Goal: Find specific page/section: Find specific page/section

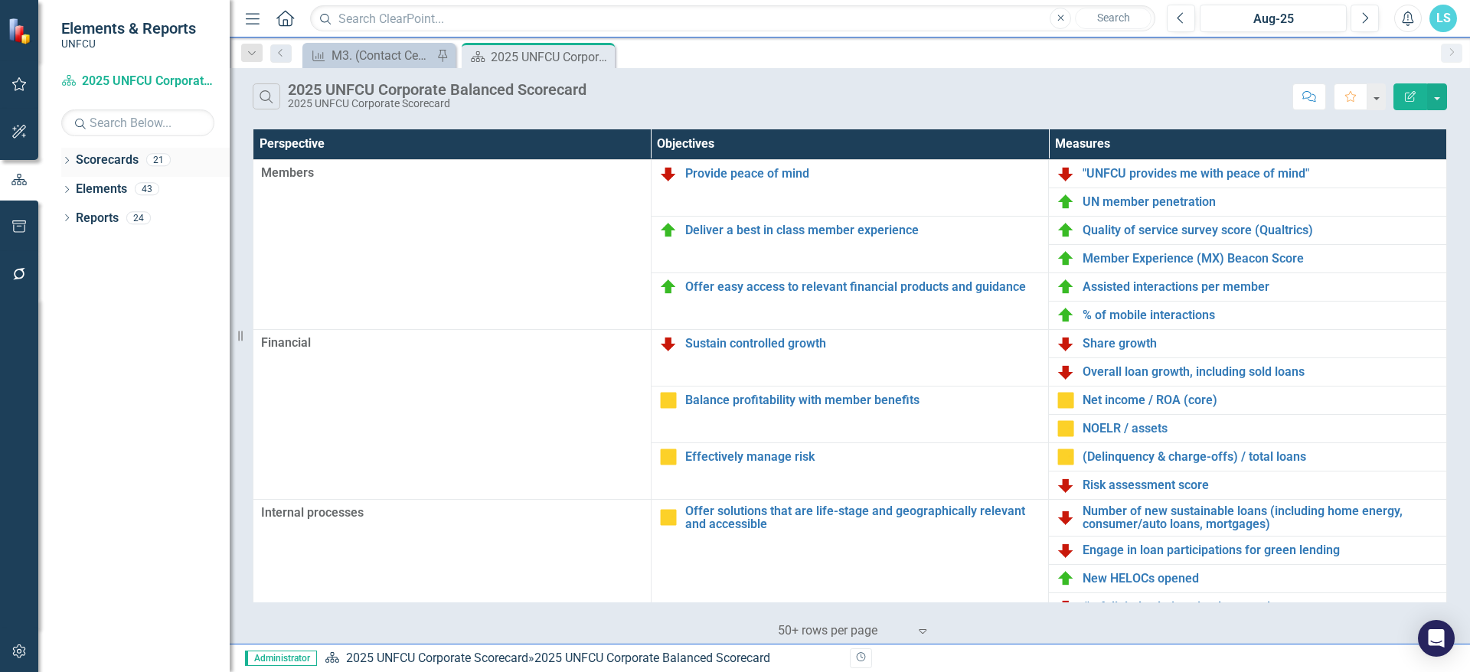
click at [67, 164] on icon "Dropdown" at bounding box center [66, 162] width 11 height 8
click at [71, 188] on icon "Dropdown" at bounding box center [74, 188] width 11 height 9
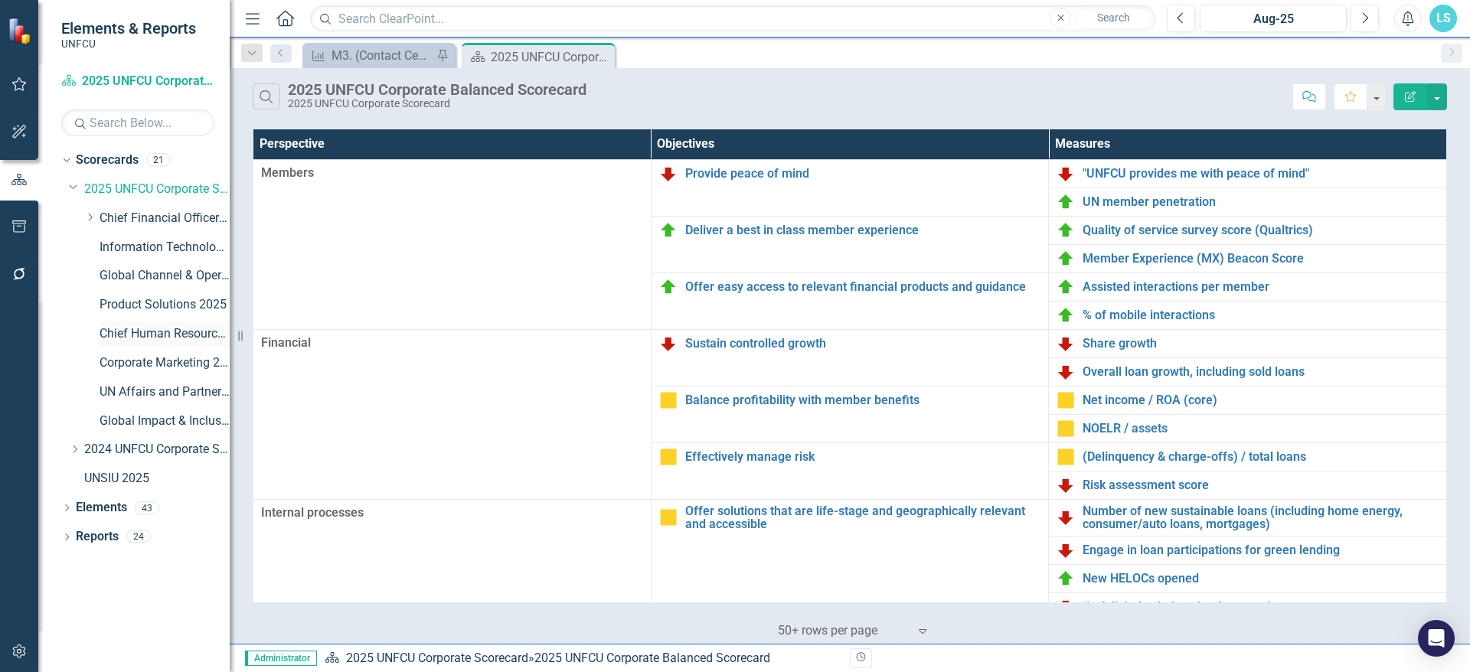
click at [132, 336] on link "Chief Human Resources Officer 2025" at bounding box center [165, 334] width 130 height 18
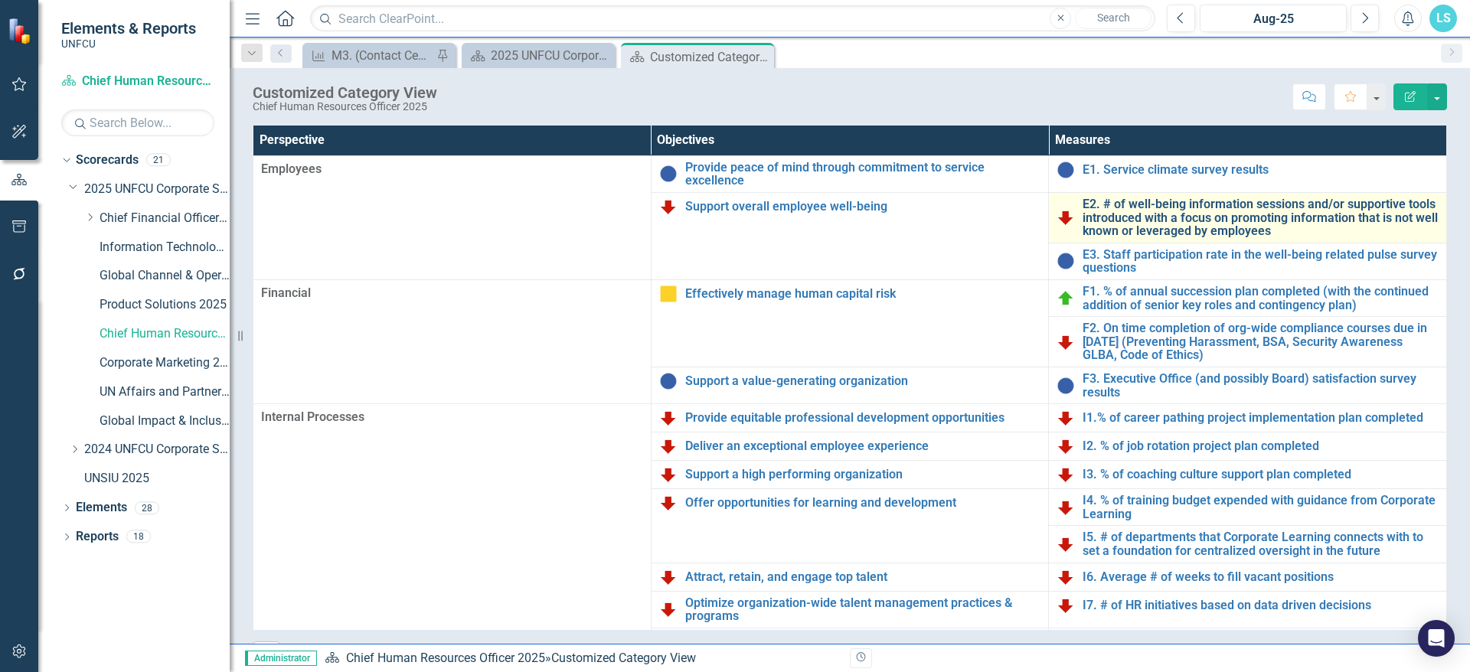
click at [1121, 221] on link "E2. # of well-being information sessions and/or supportive tools introduced wit…" at bounding box center [1261, 218] width 356 height 41
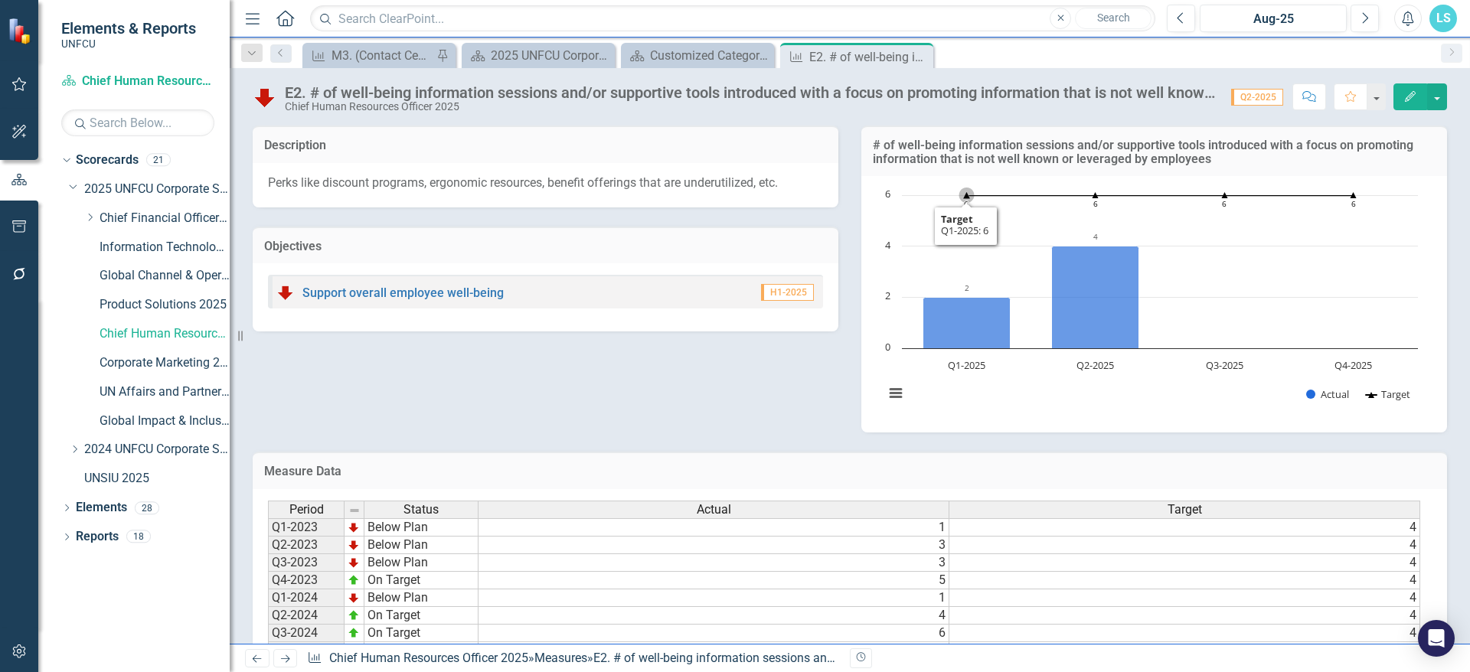
scroll to position [125, 0]
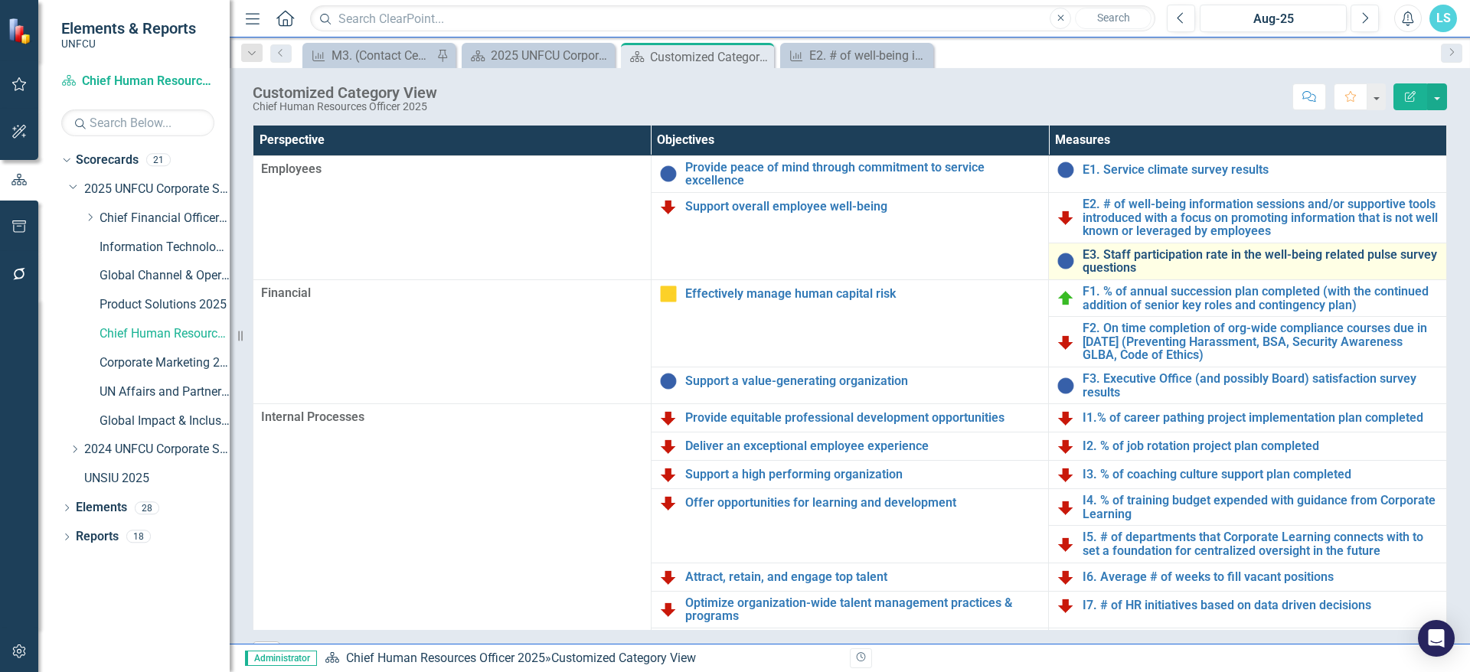
click at [1141, 257] on link "E3. Staff participation rate in the well-being related pulse survey questions" at bounding box center [1261, 261] width 356 height 27
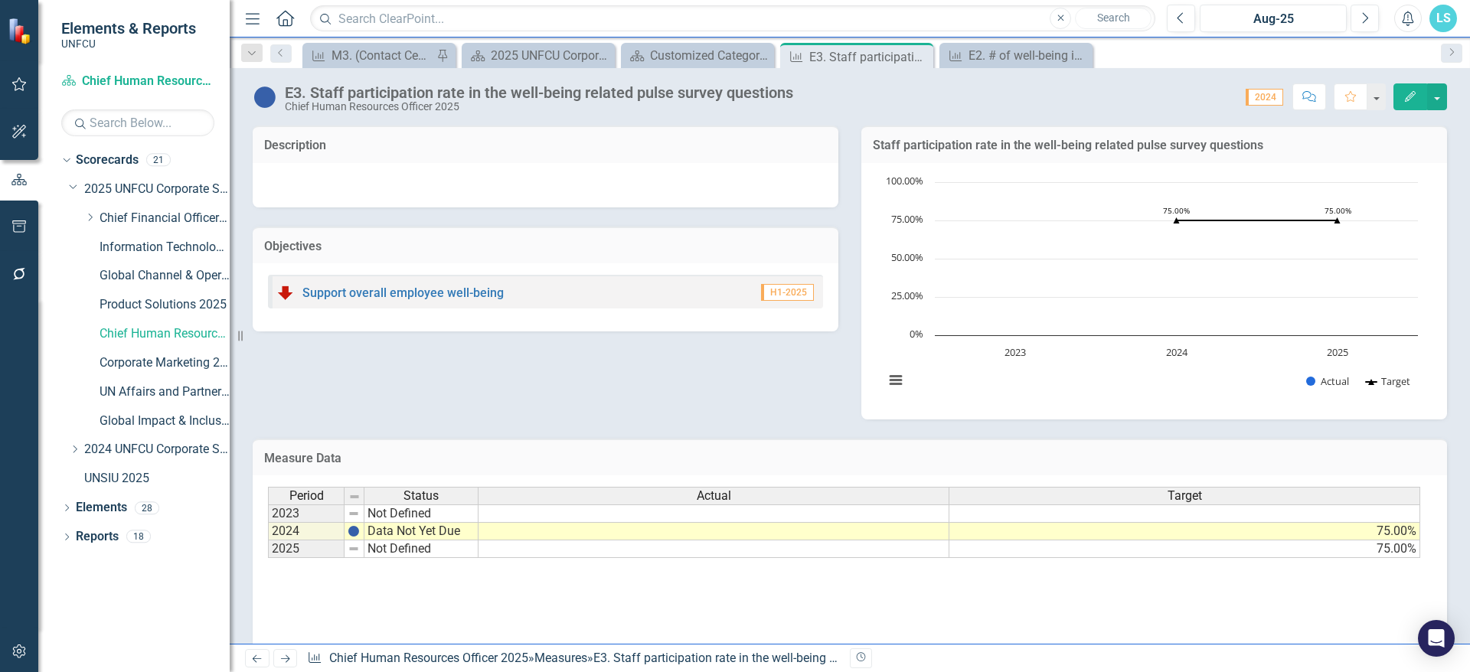
click at [887, 102] on div "Score: 0.00 2024 Completed Comment Favorite Edit" at bounding box center [1124, 96] width 646 height 26
click at [845, 57] on div "E3. Staff participation rate in the well-being related pulse survey questions" at bounding box center [850, 56] width 82 height 19
click at [840, 70] on div "E3. Staff participation rate in the well-being related pulse survey questions C…" at bounding box center [850, 91] width 1241 height 46
click at [842, 58] on div "E3. Staff participation rate in the well-being related pulse survey questions" at bounding box center [850, 56] width 82 height 19
click at [832, 58] on div "E3. Staff participation rate in the well-being related pulse survey questions" at bounding box center [850, 56] width 82 height 19
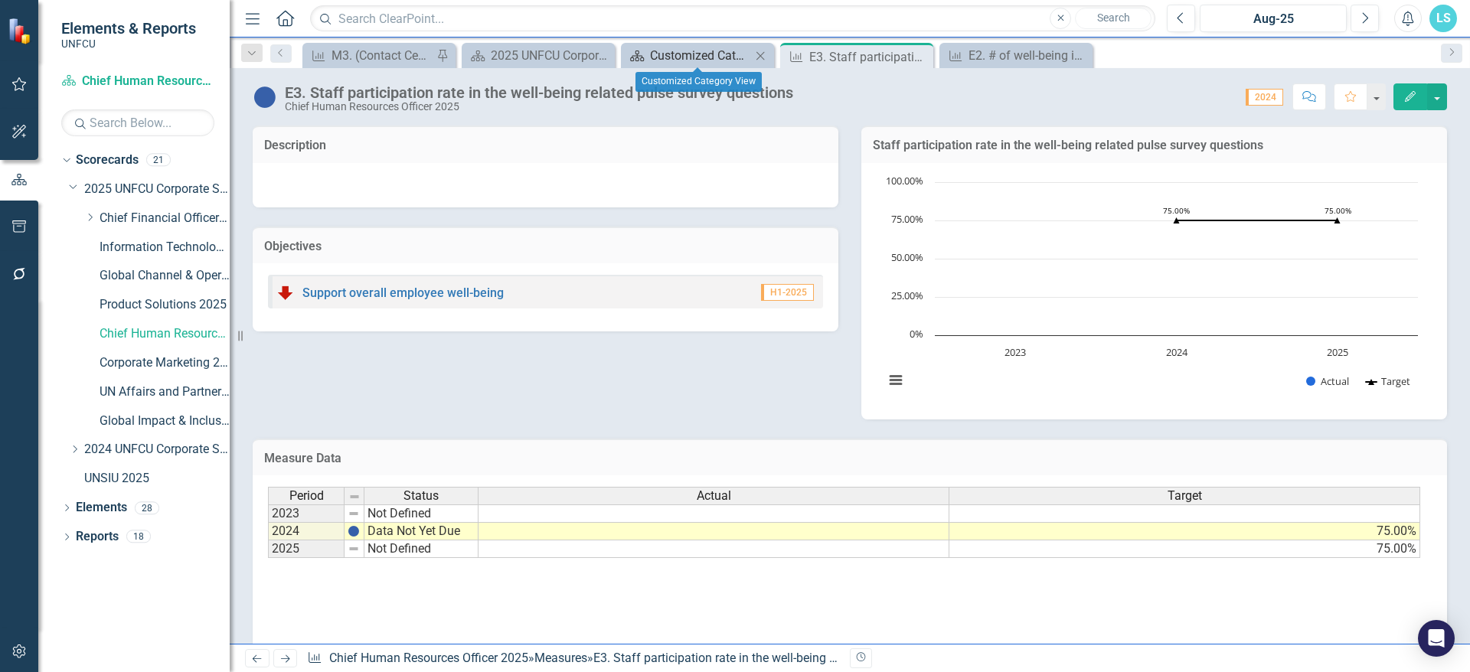
click at [683, 51] on div "Customized Category View" at bounding box center [700, 55] width 101 height 19
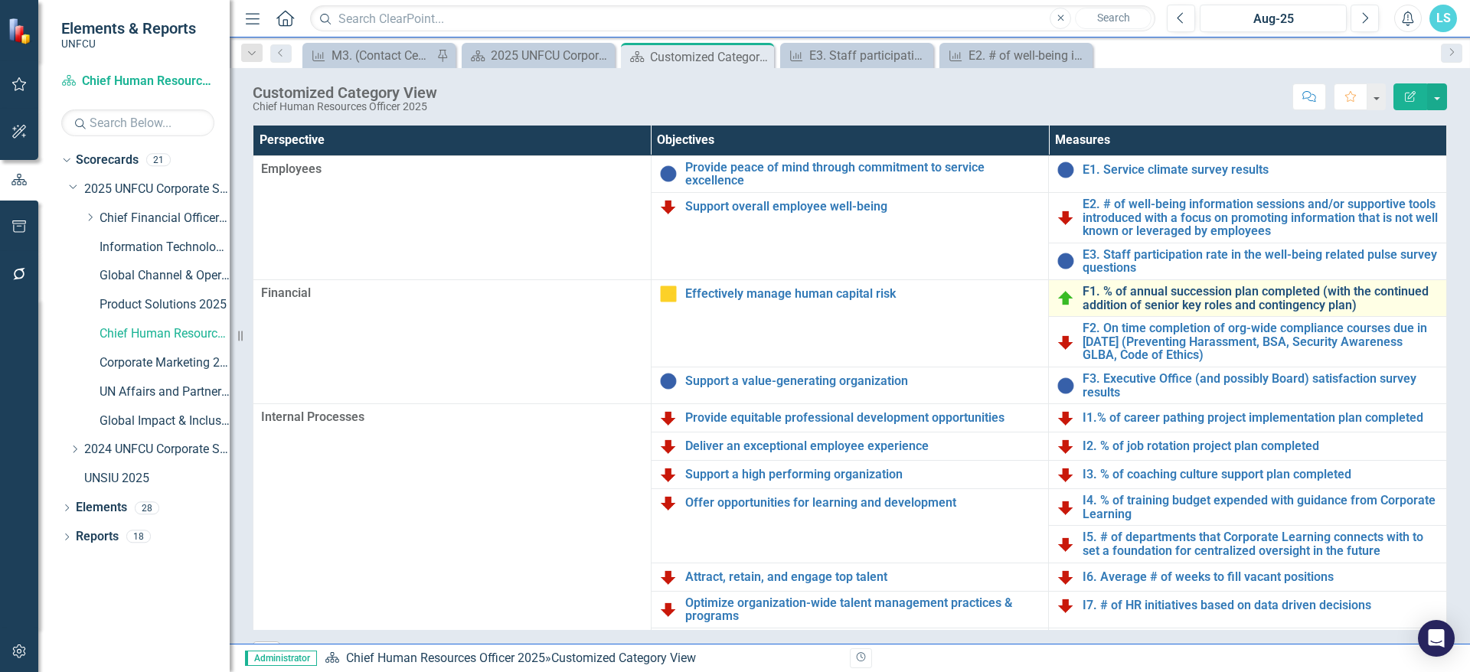
click at [1274, 306] on link "F1. % of annual succession plan completed (with the continued addition of senio…" at bounding box center [1261, 298] width 356 height 27
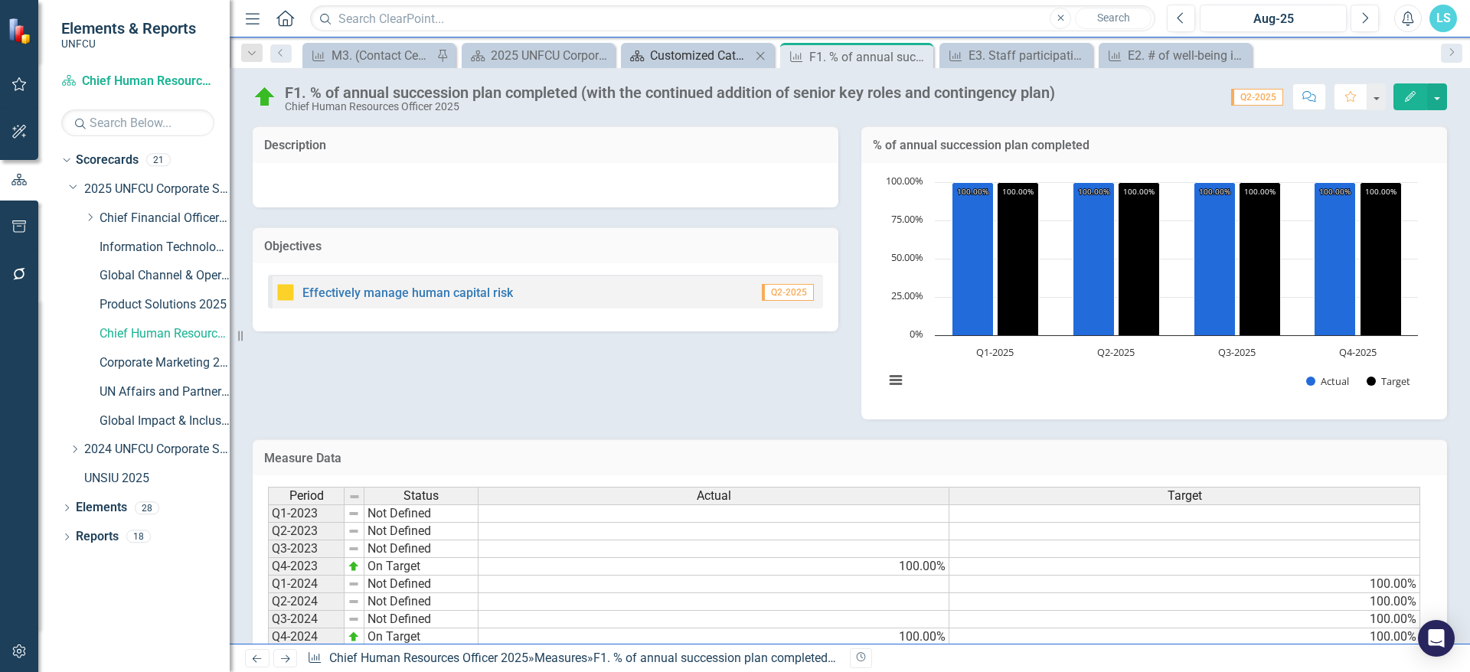
click at [671, 47] on div "Customized Category View" at bounding box center [700, 55] width 101 height 19
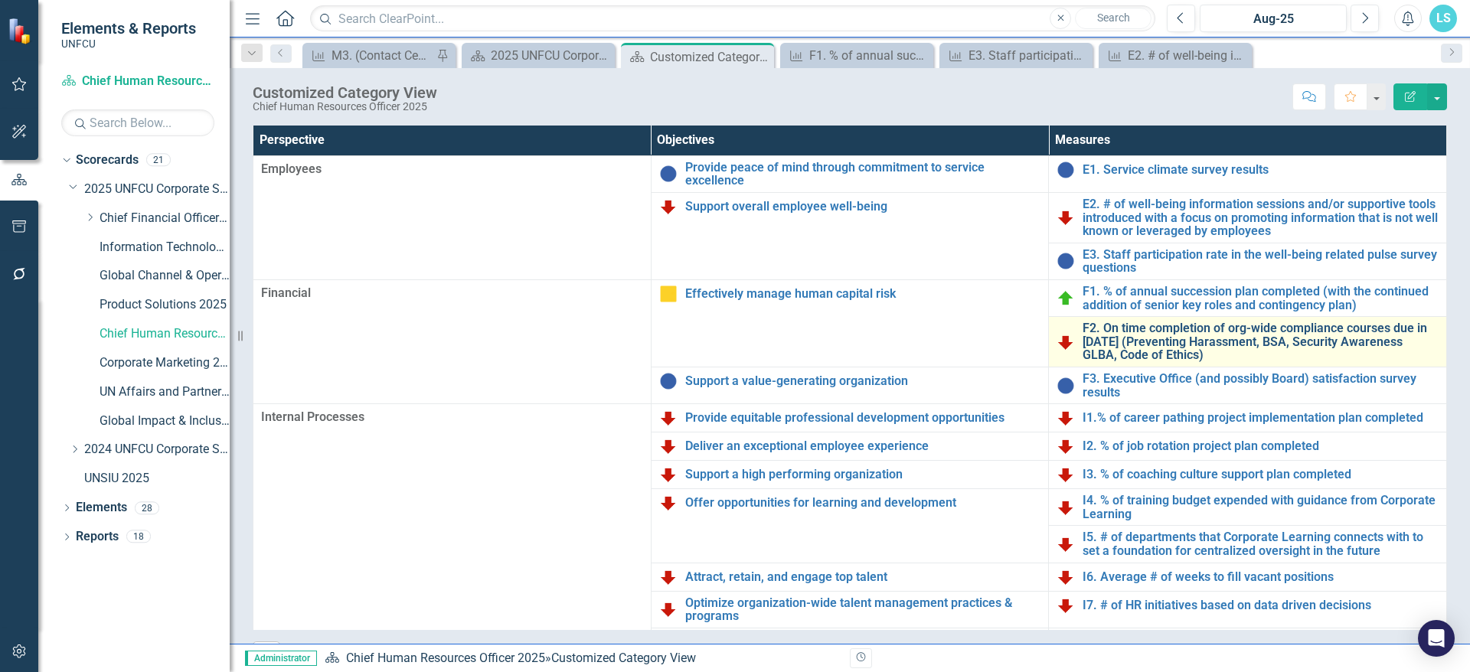
click at [1191, 333] on link "F2. On time completion of org-wide compliance courses due in [DATE] (Preventing…" at bounding box center [1261, 342] width 356 height 41
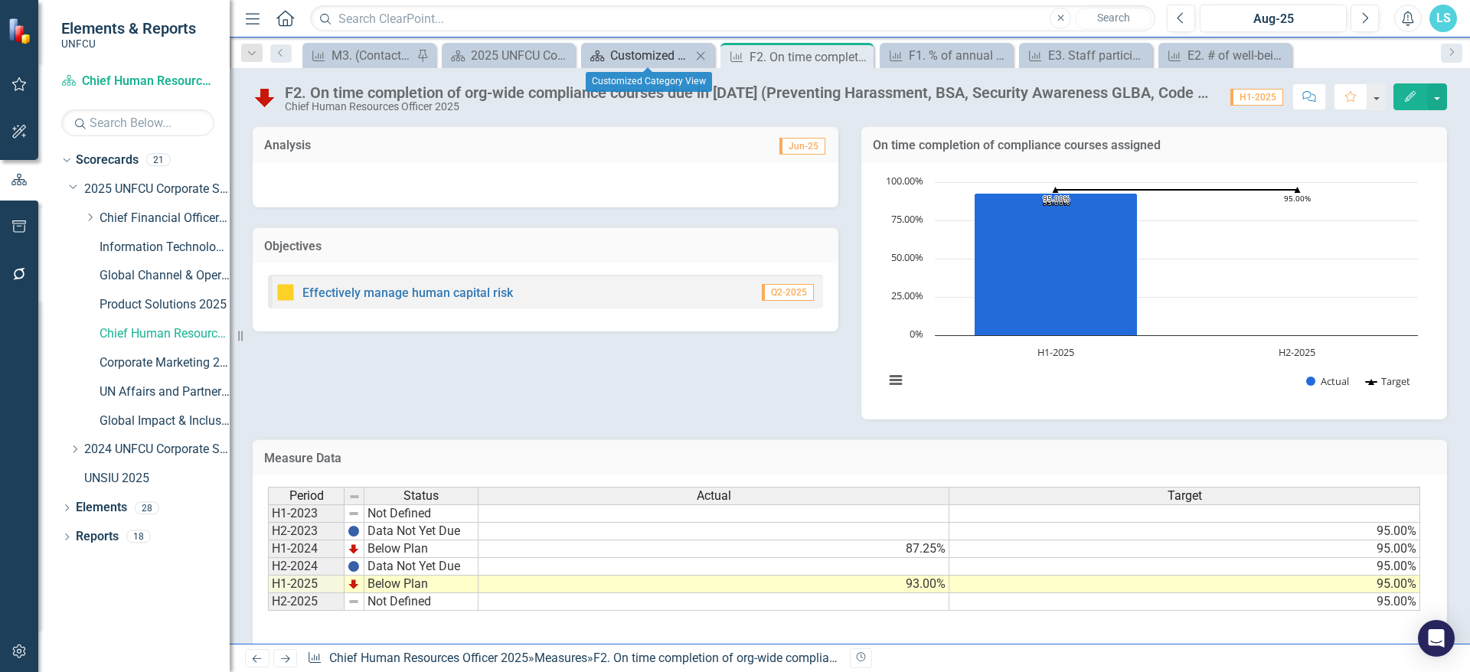
click at [614, 59] on div "Customized Category View" at bounding box center [650, 55] width 81 height 19
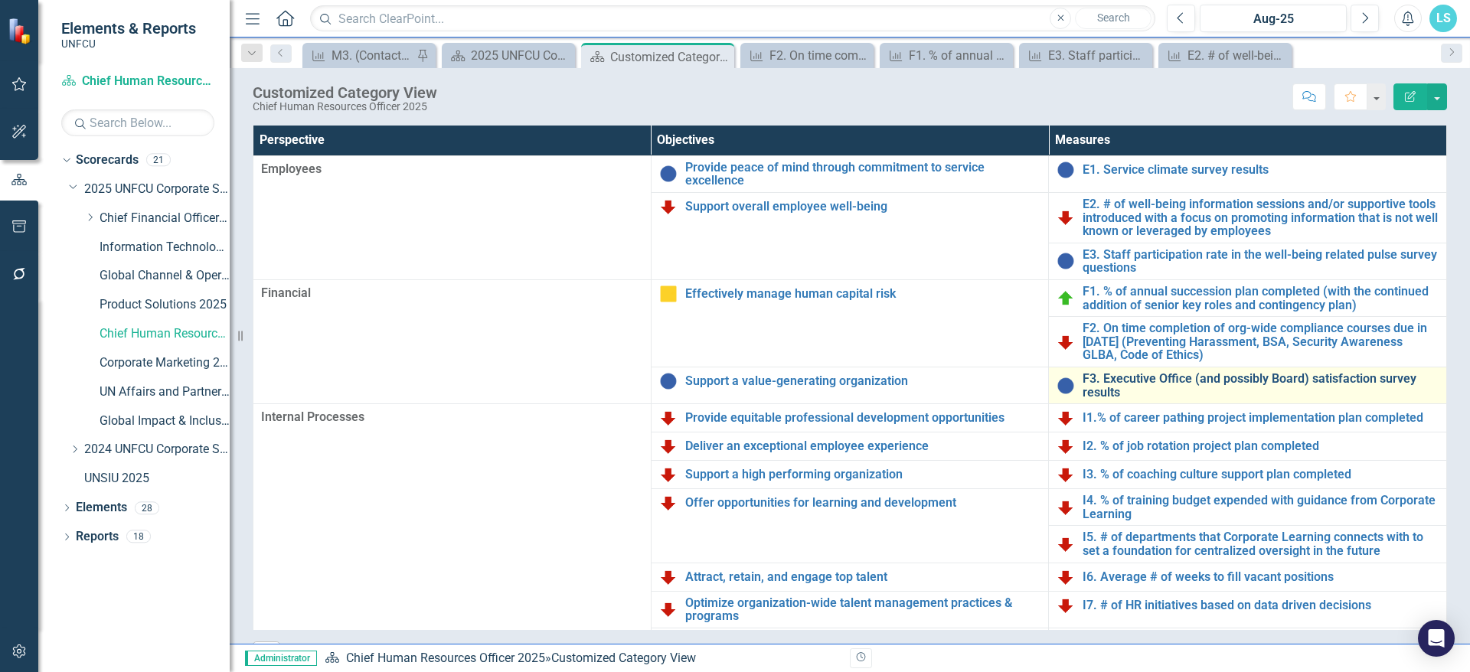
click at [1150, 380] on link "F3. Executive Office (and possibly Board) satisfaction survey results" at bounding box center [1261, 385] width 356 height 27
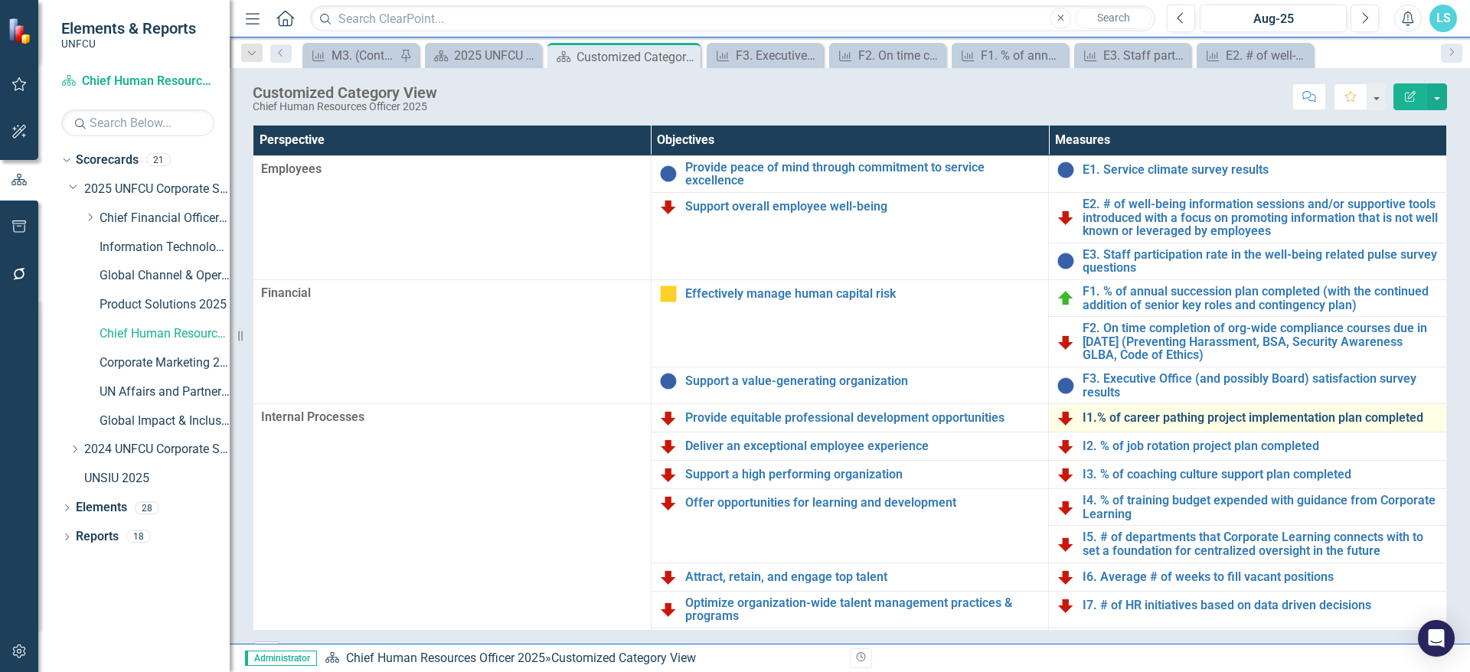
click at [1169, 417] on link "I1.% of career pathing project implementation plan completed" at bounding box center [1261, 418] width 356 height 14
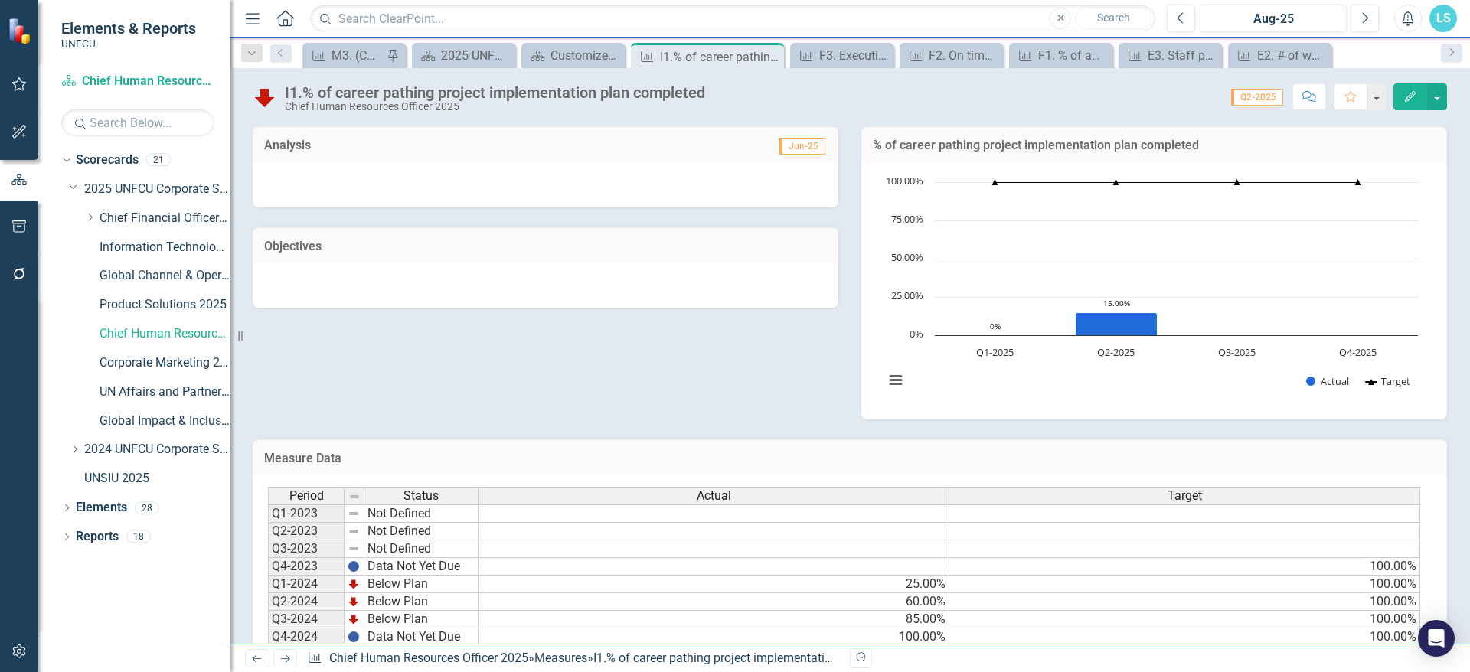
scroll to position [111, 0]
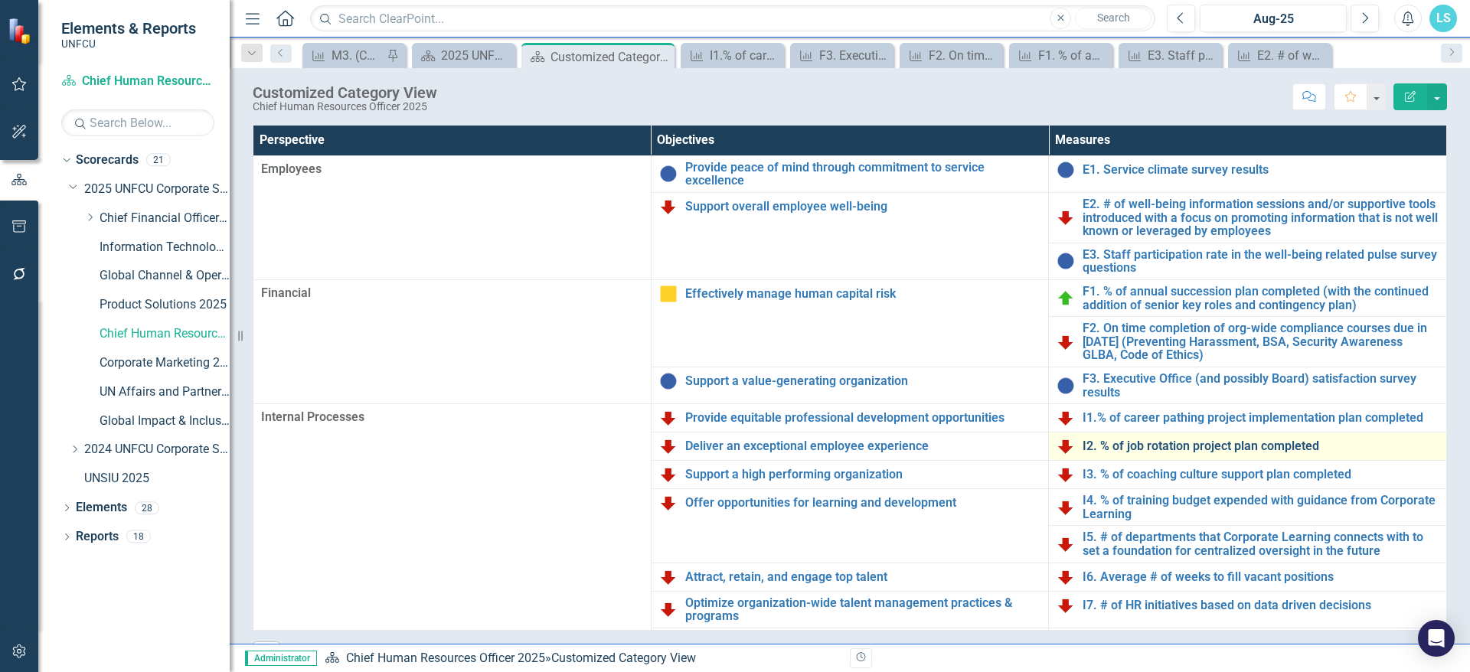
click at [1130, 448] on link "I2. % of job rotation project plan completed" at bounding box center [1261, 447] width 356 height 14
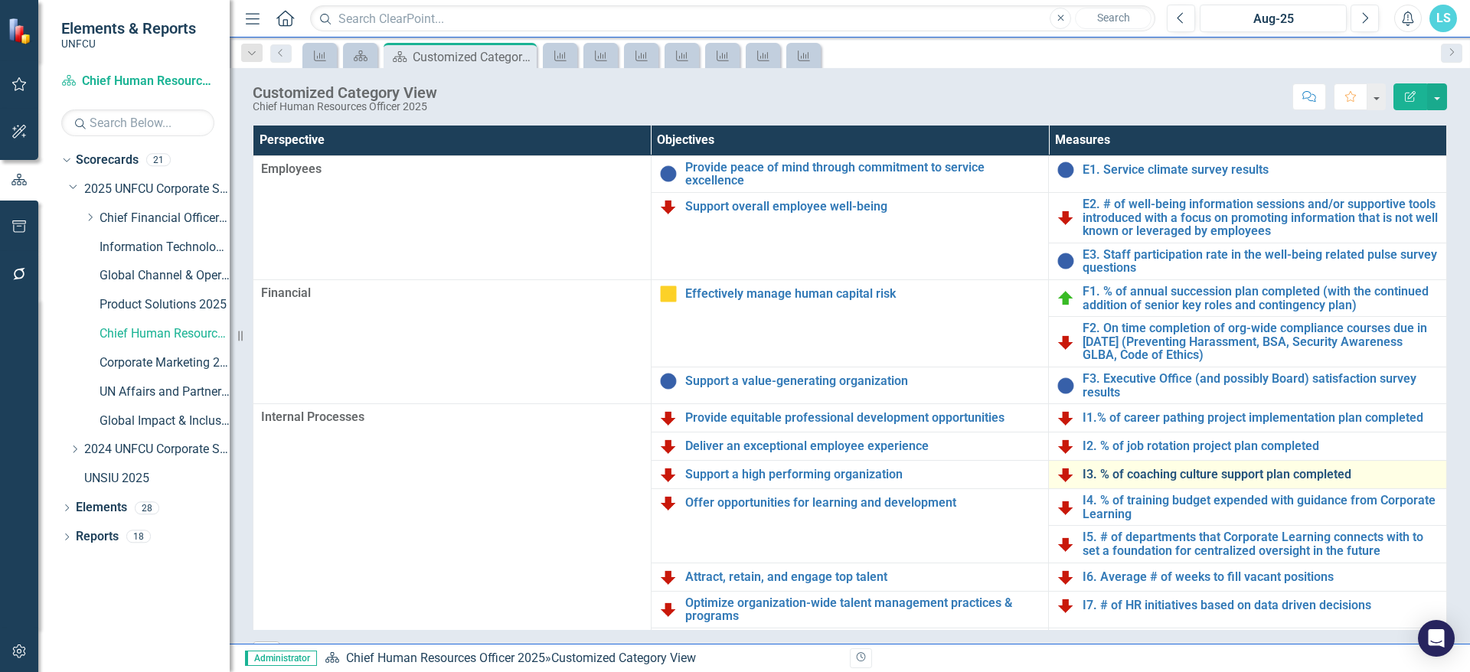
click at [1201, 479] on link "I3. % of coaching culture support plan completed" at bounding box center [1261, 475] width 356 height 14
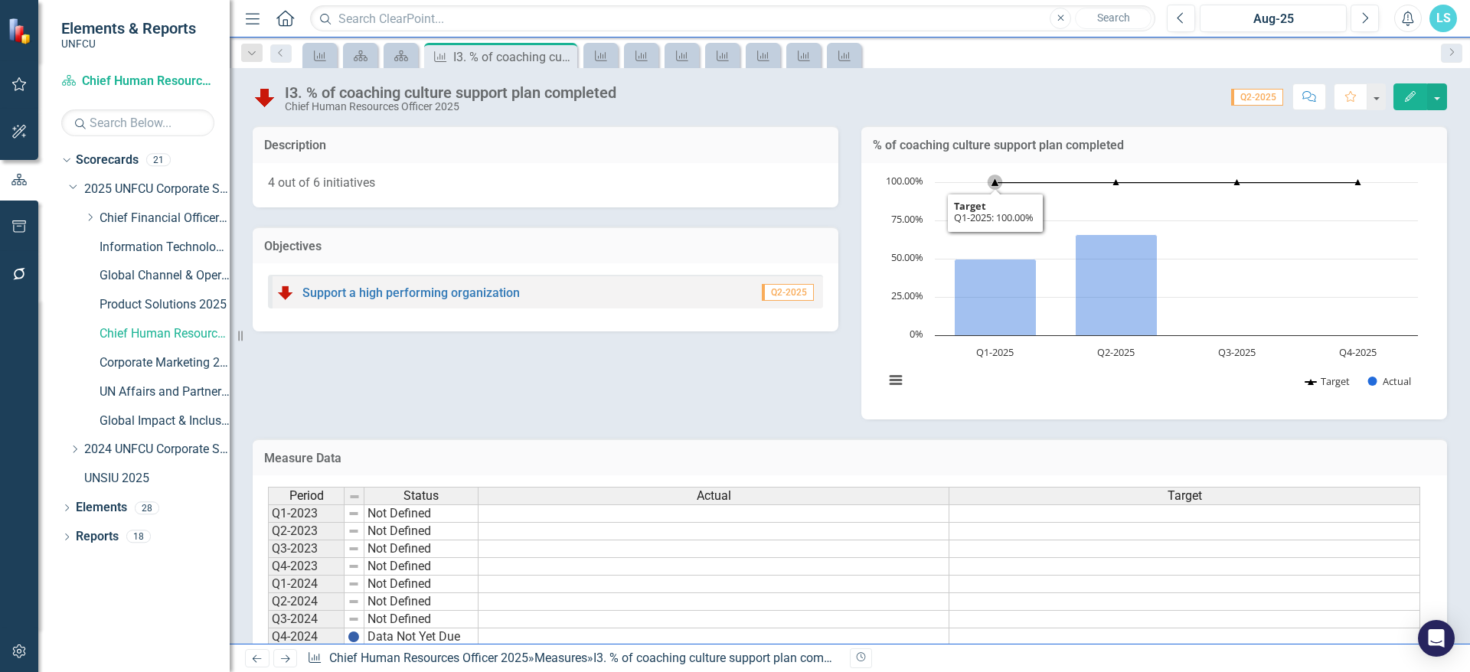
scroll to position [111, 0]
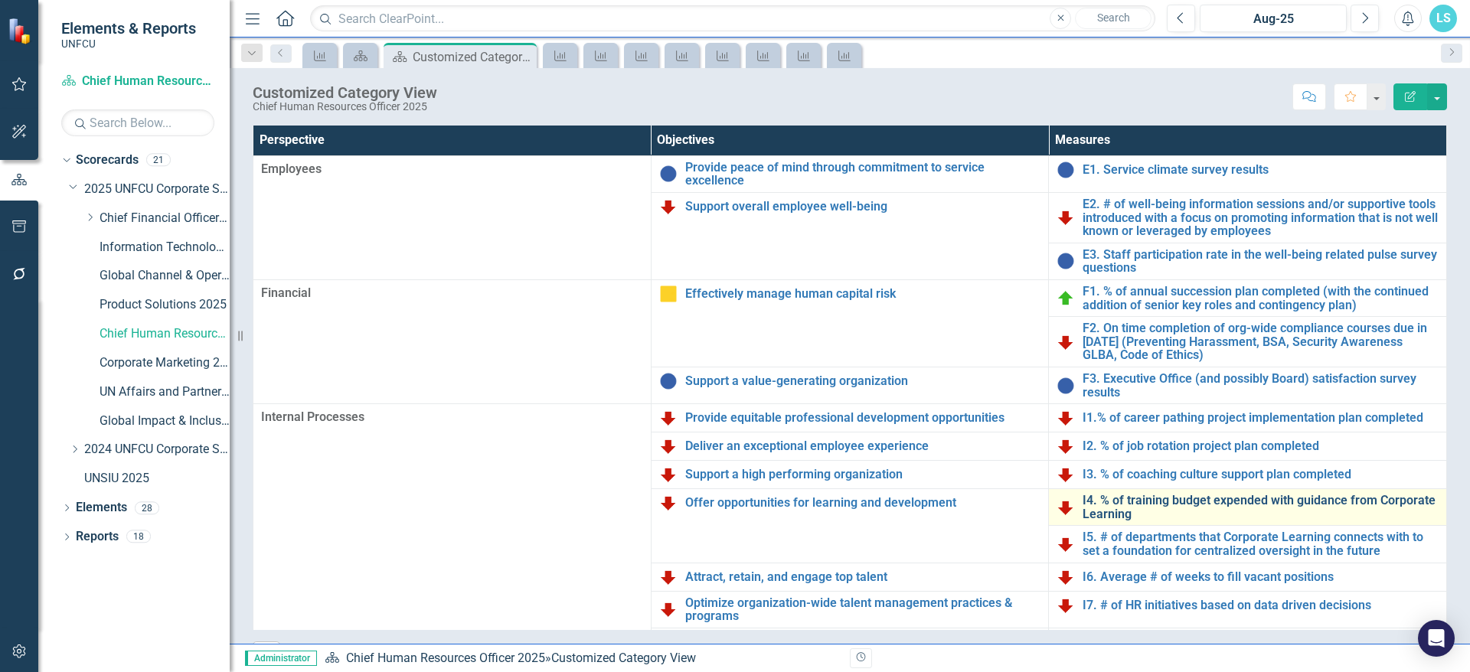
click at [1100, 508] on link "I4. % of training budget expended with guidance from Corporate Learning" at bounding box center [1261, 507] width 356 height 27
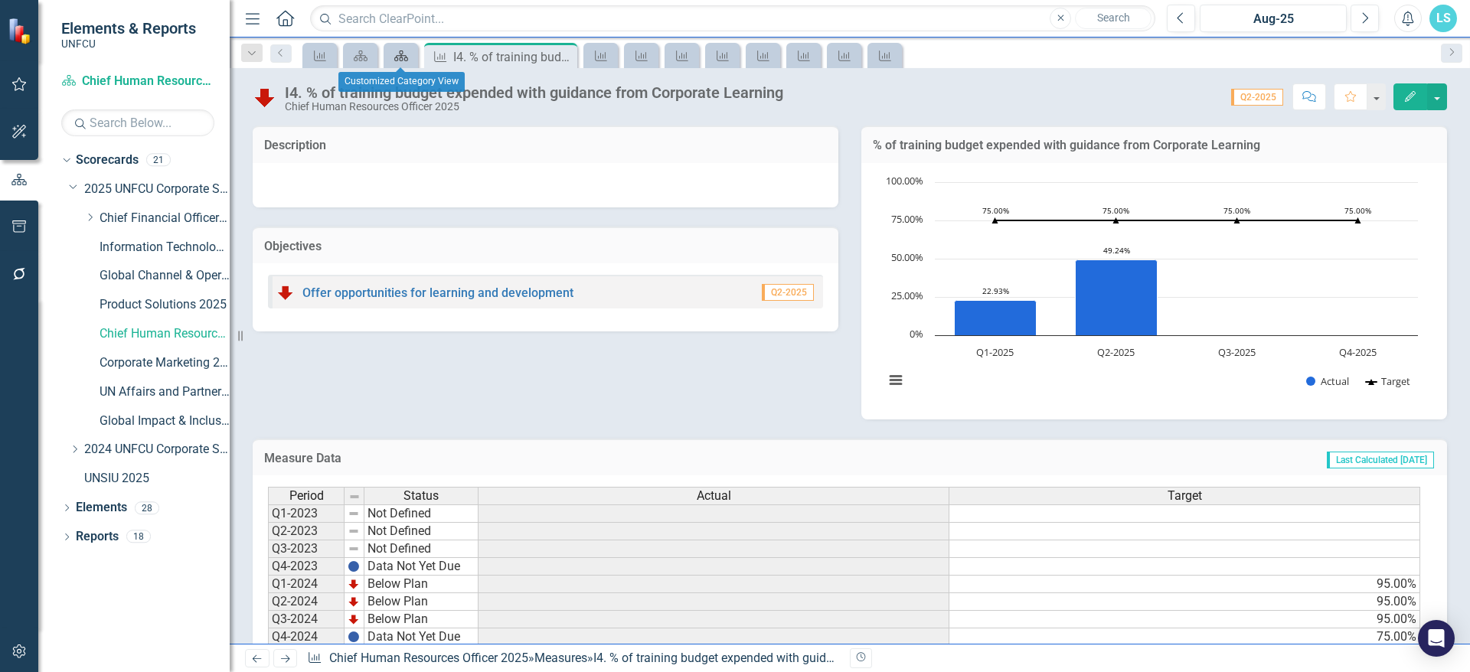
click at [408, 57] on icon "Scorecard" at bounding box center [401, 56] width 15 height 12
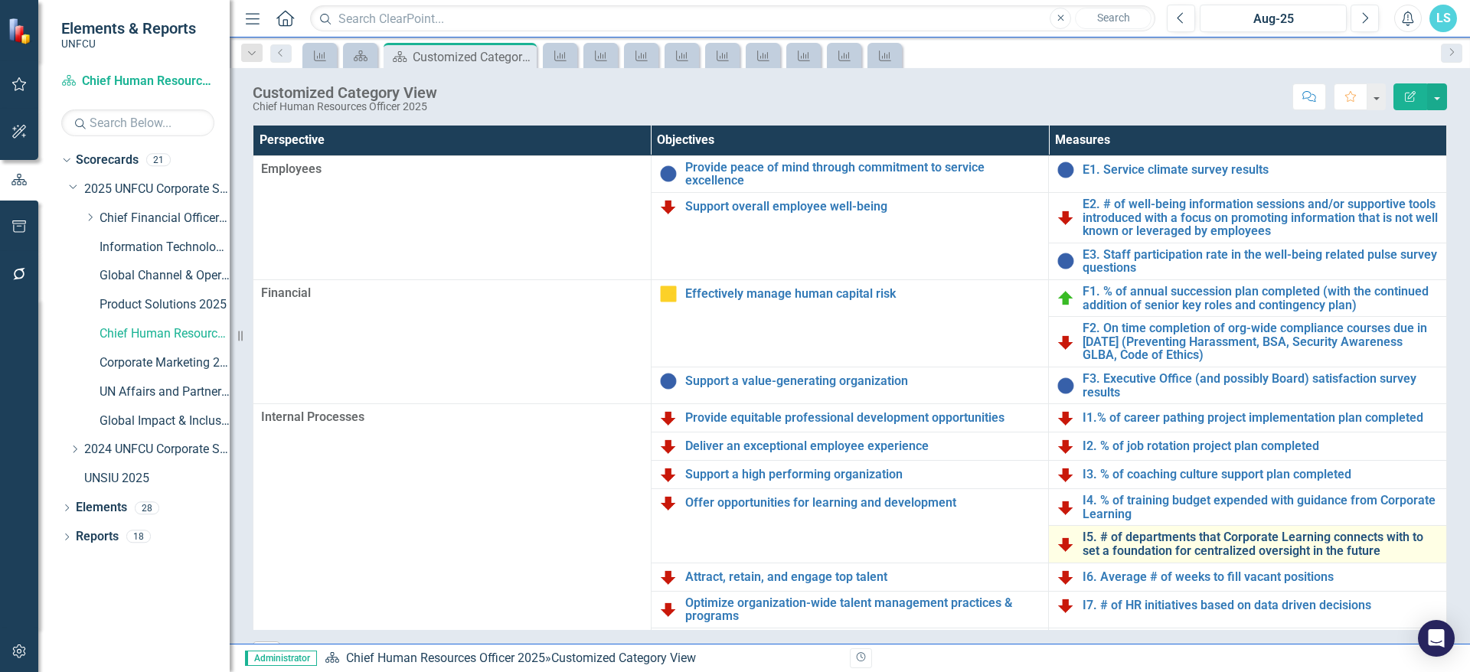
scroll to position [92, 0]
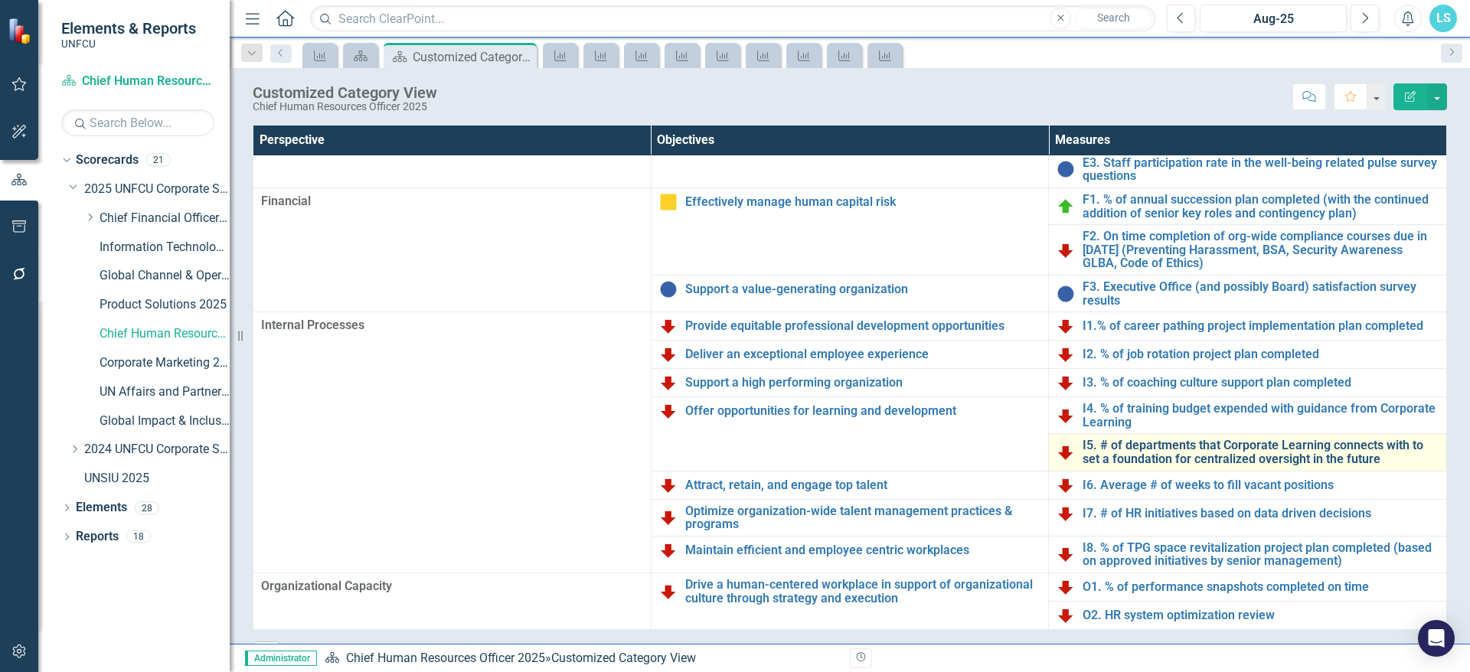
click at [1143, 455] on link "I5. # of departments that Corporate Learning connects with to set a foundation …" at bounding box center [1261, 452] width 356 height 27
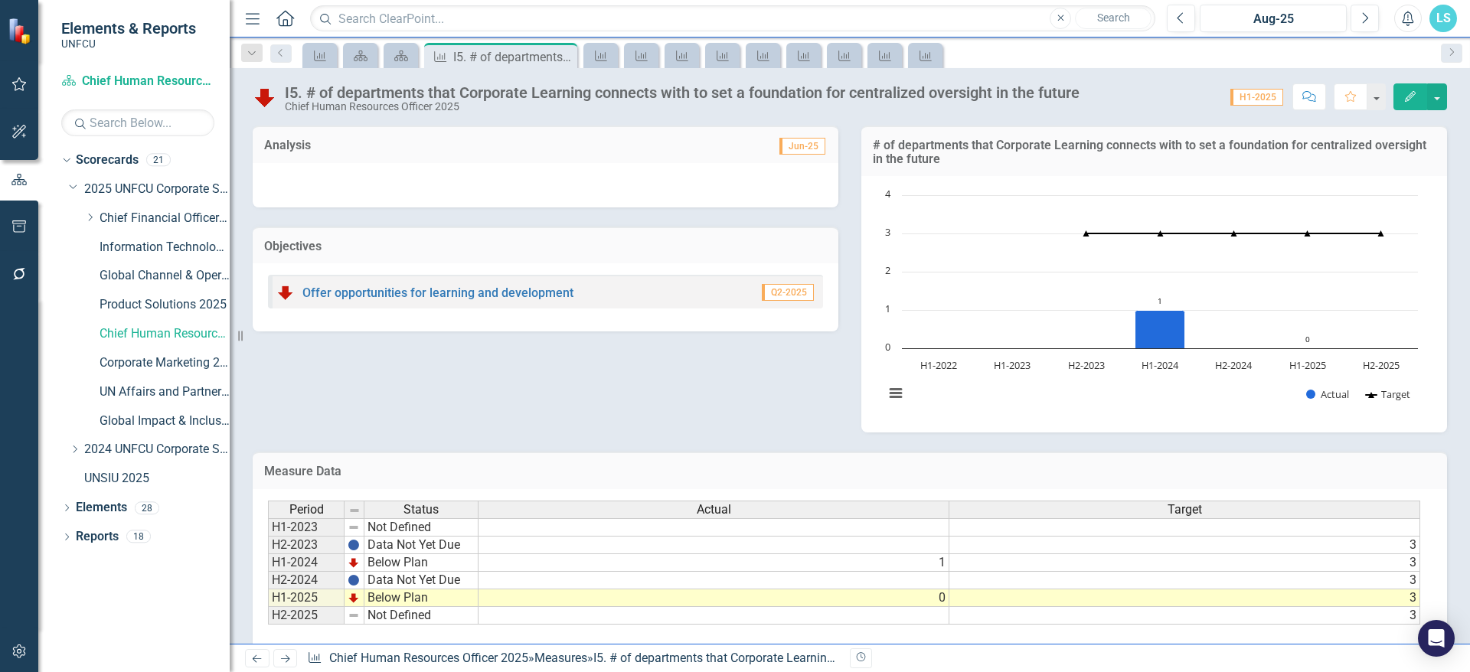
scroll to position [47, 0]
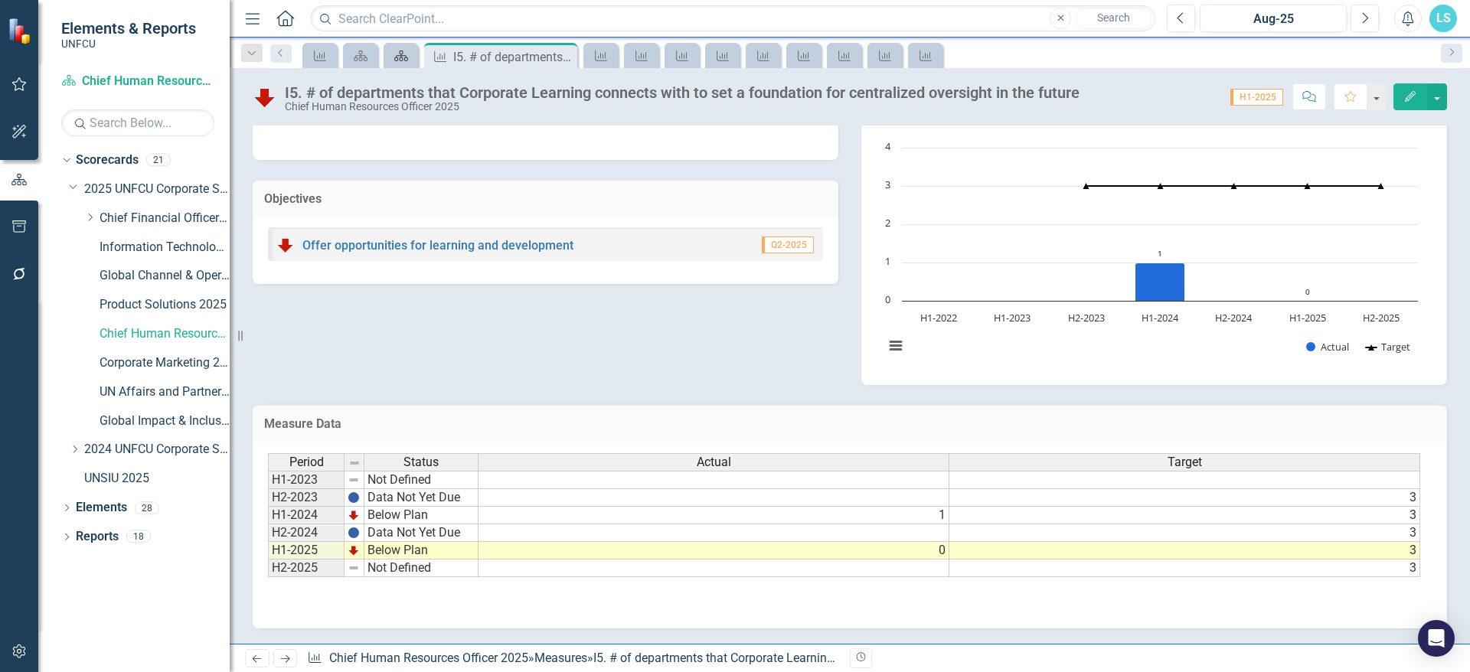
click at [404, 56] on icon at bounding box center [401, 56] width 14 height 11
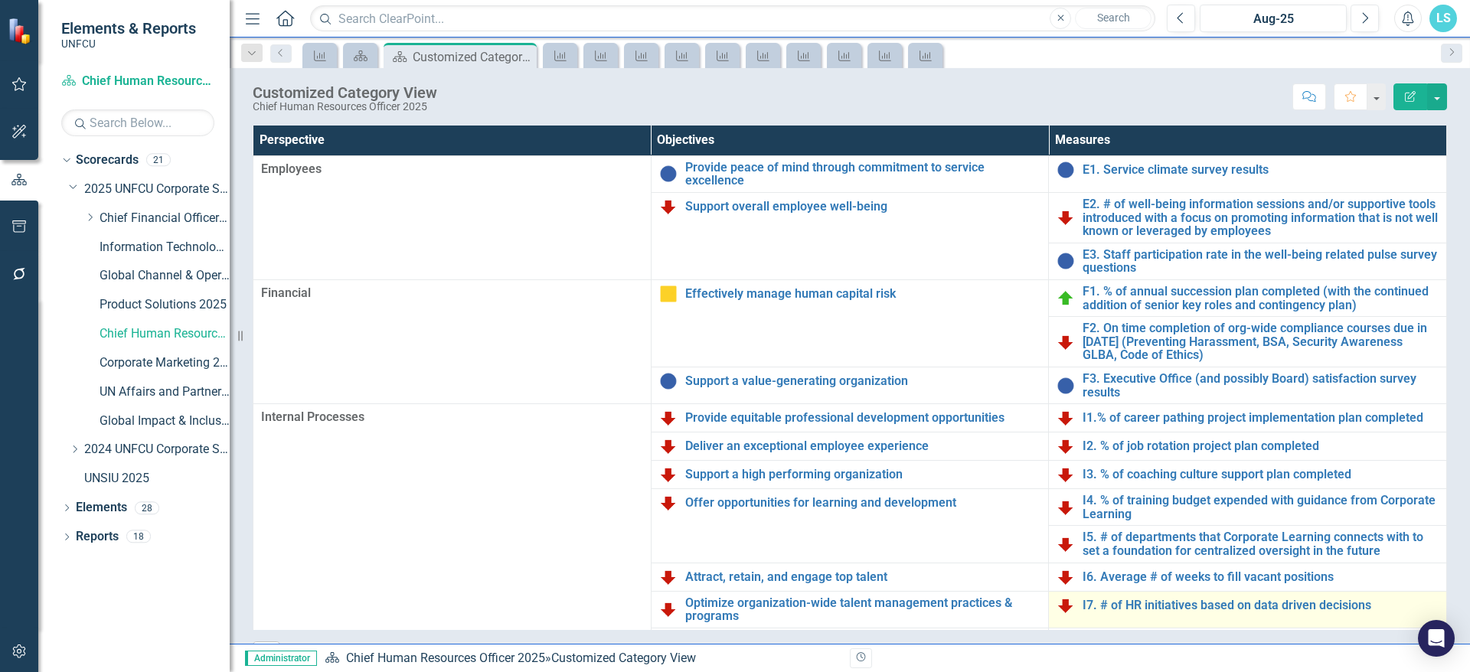
scroll to position [77, 0]
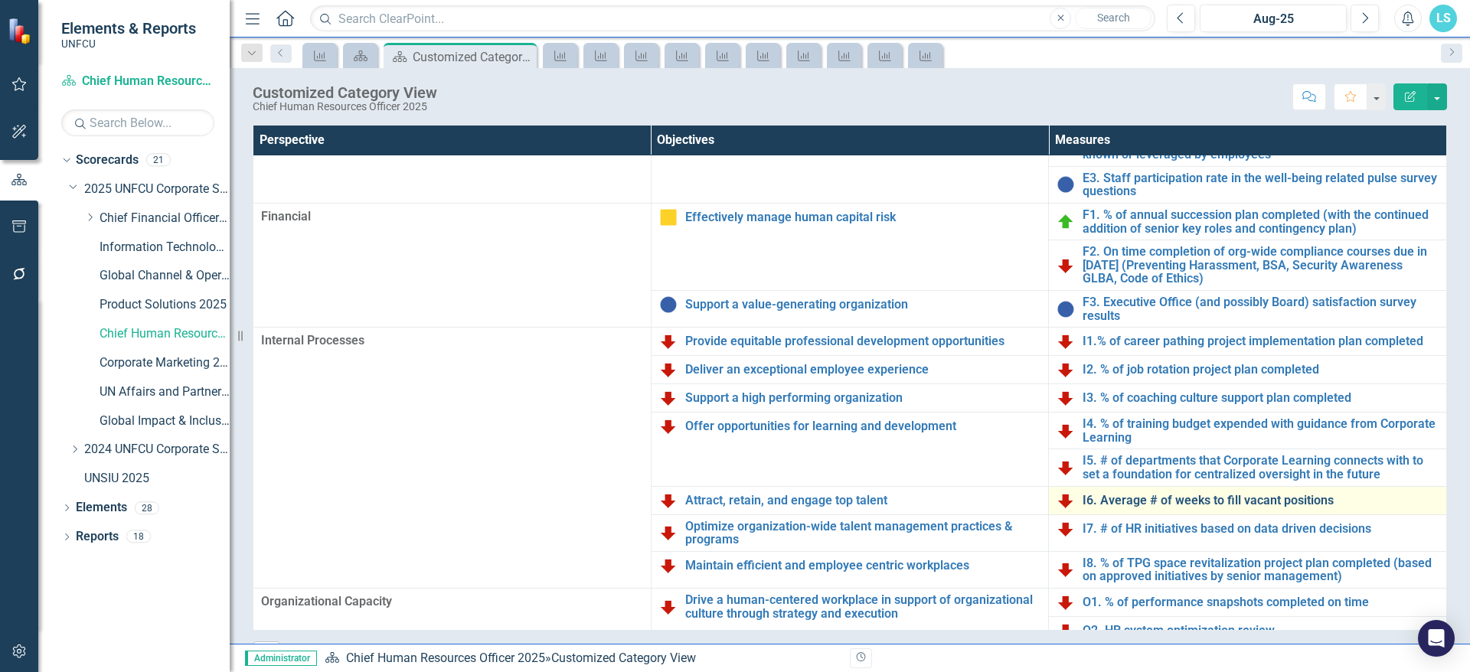
click at [1197, 501] on link "I6. Average # of weeks to fill vacant positions" at bounding box center [1261, 501] width 356 height 14
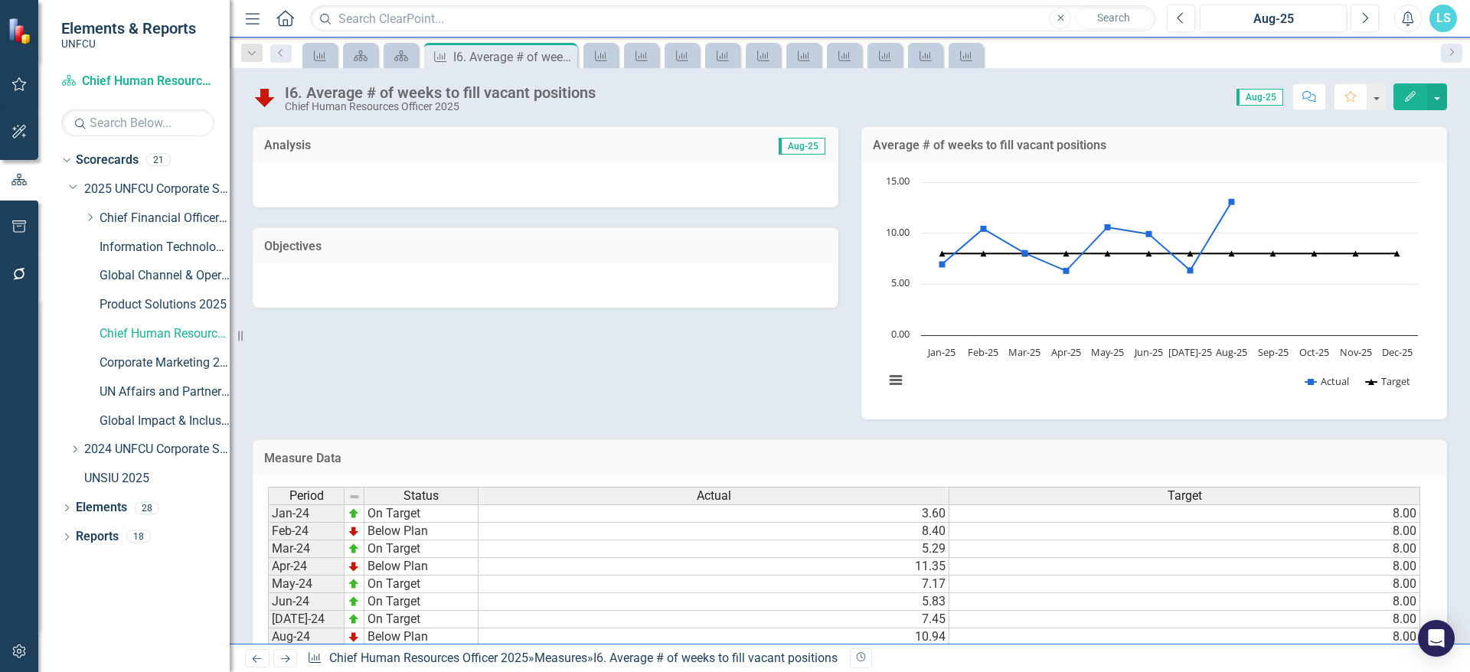
scroll to position [322, 0]
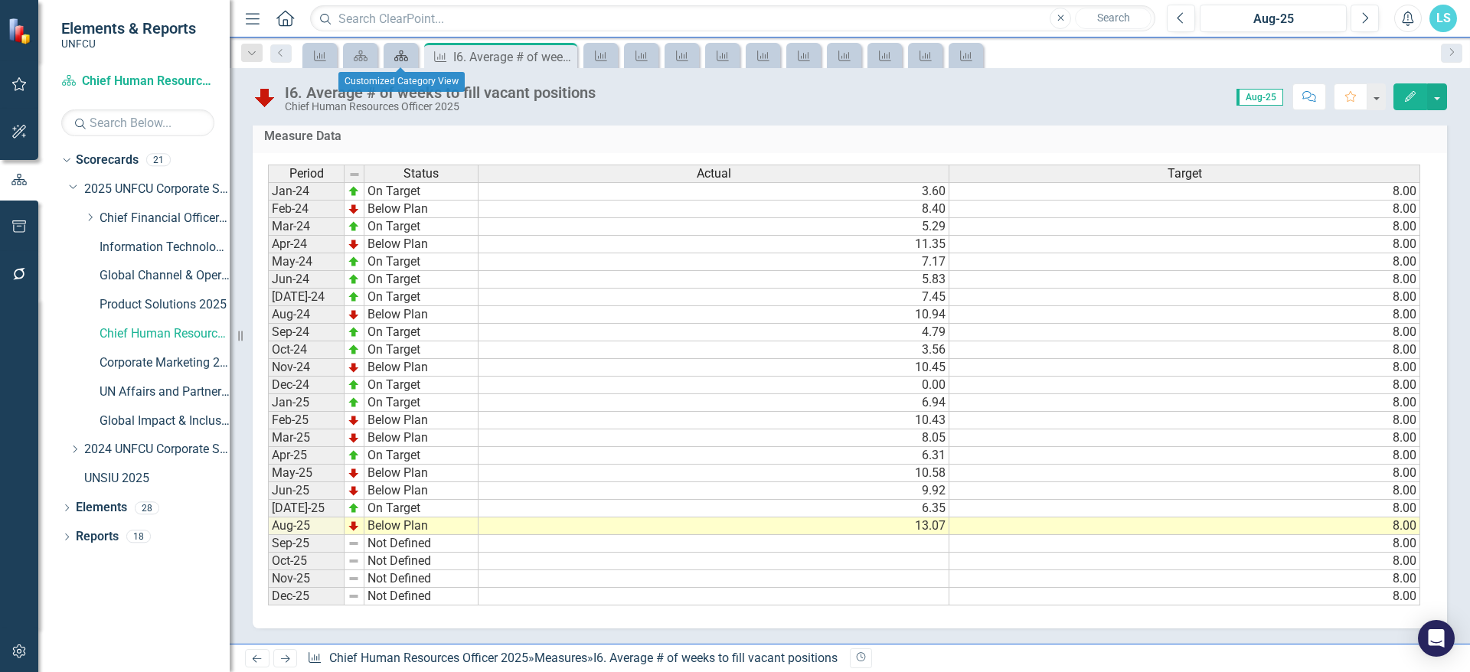
click at [395, 57] on icon "Scorecard" at bounding box center [401, 56] width 15 height 12
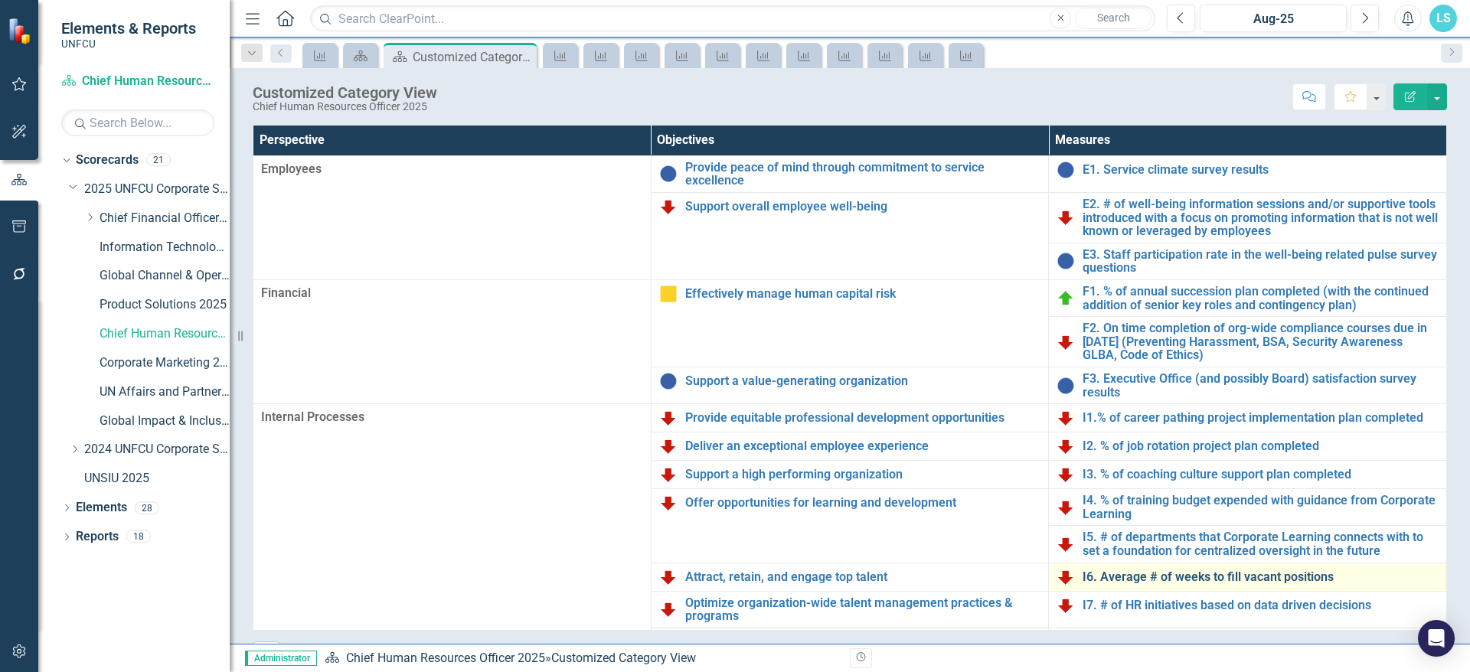
scroll to position [92, 0]
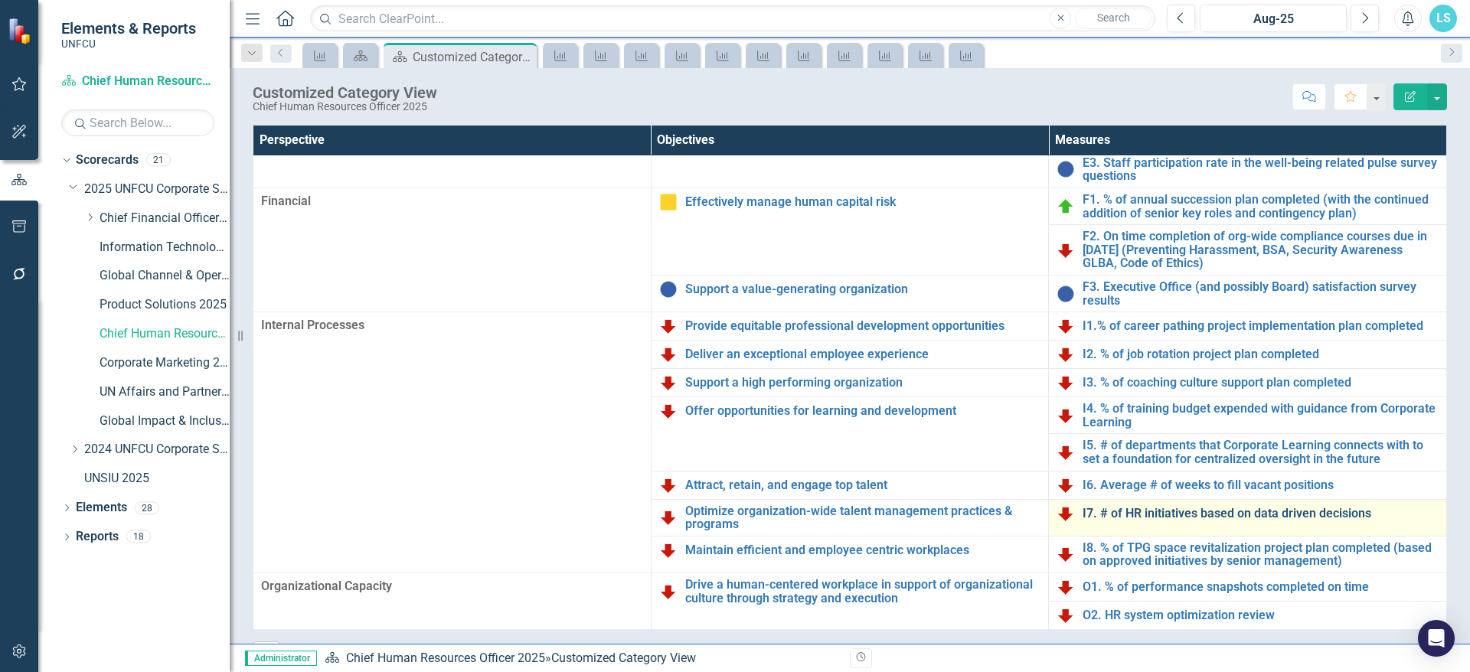
click at [1126, 519] on link "I7. # of HR initiatives based on data driven decisions" at bounding box center [1261, 514] width 356 height 14
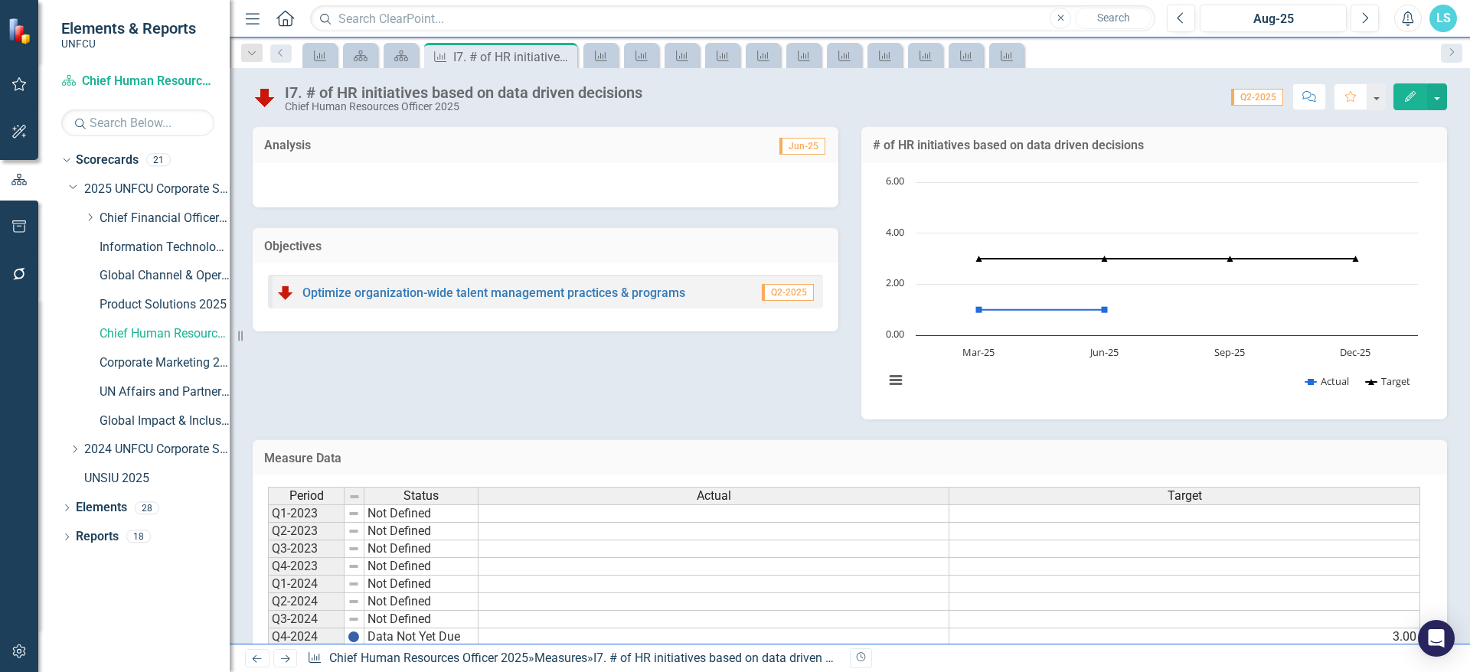
scroll to position [111, 0]
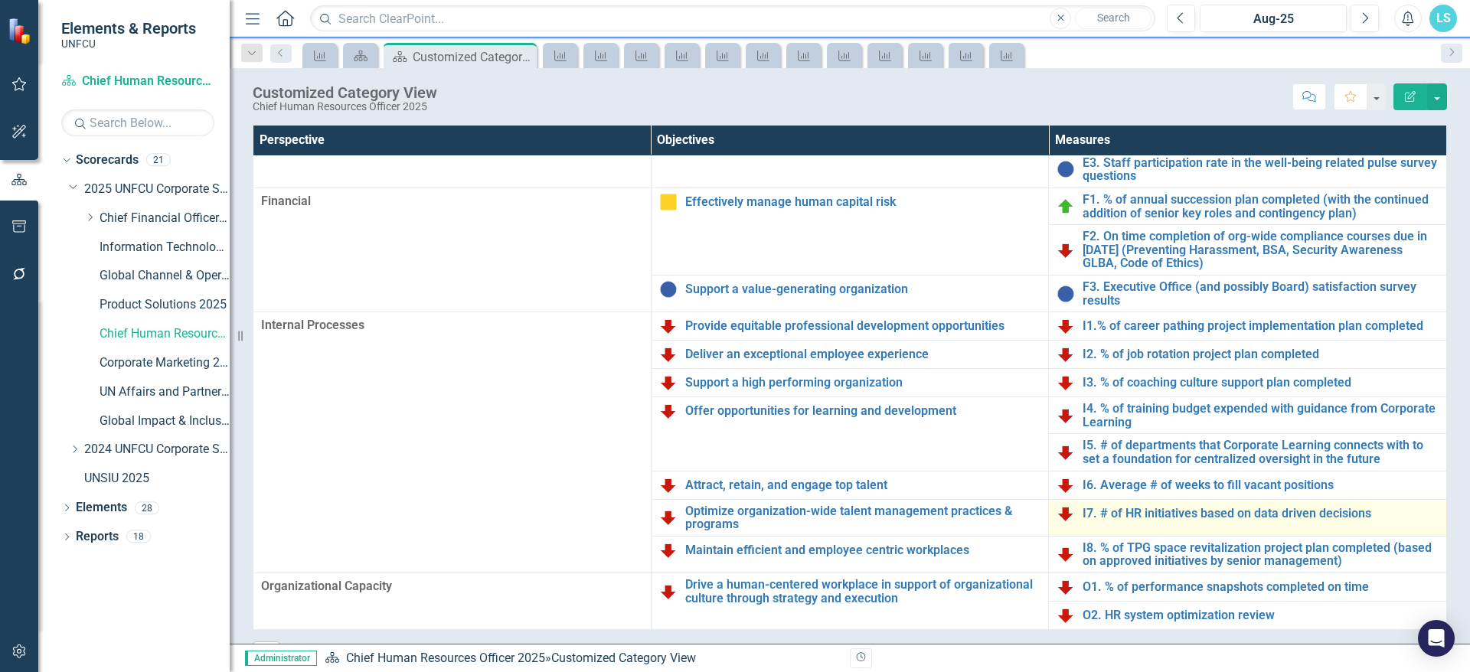
scroll to position [39, 0]
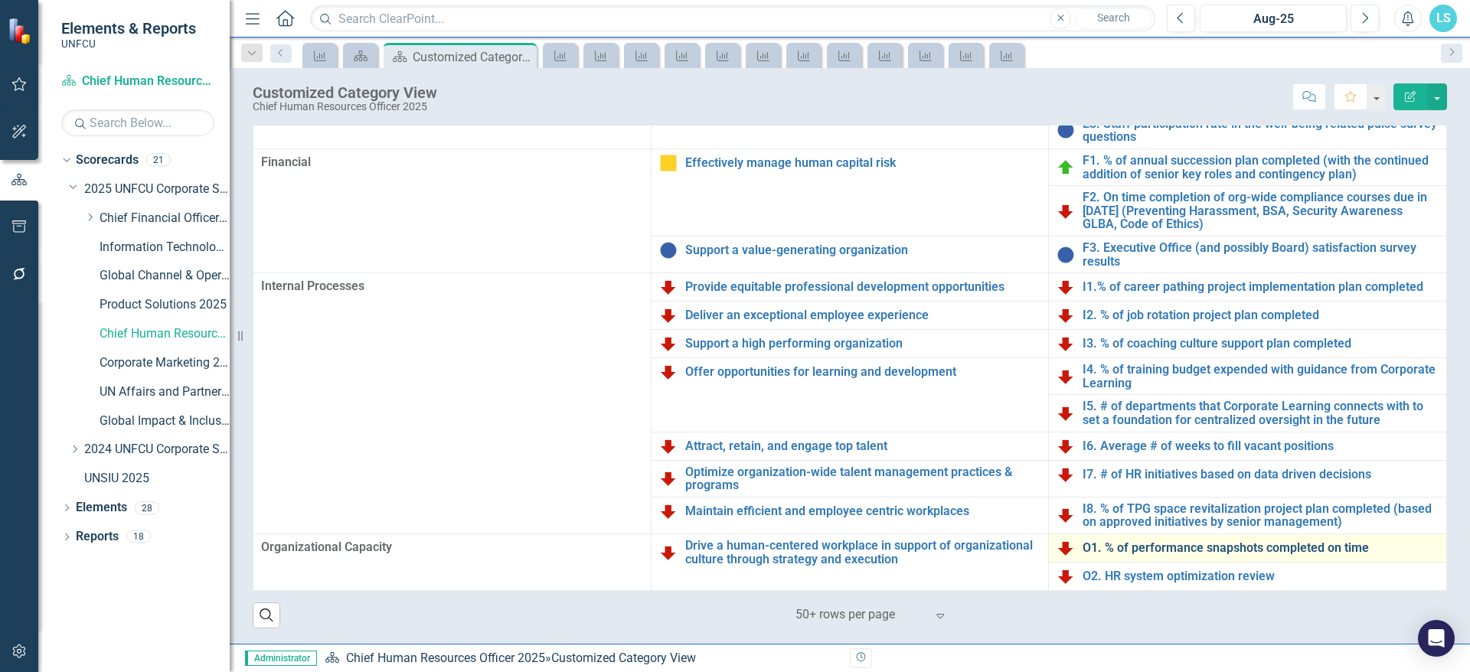
click at [1157, 545] on link "O1. % of performance snapshots completed on time" at bounding box center [1261, 548] width 356 height 14
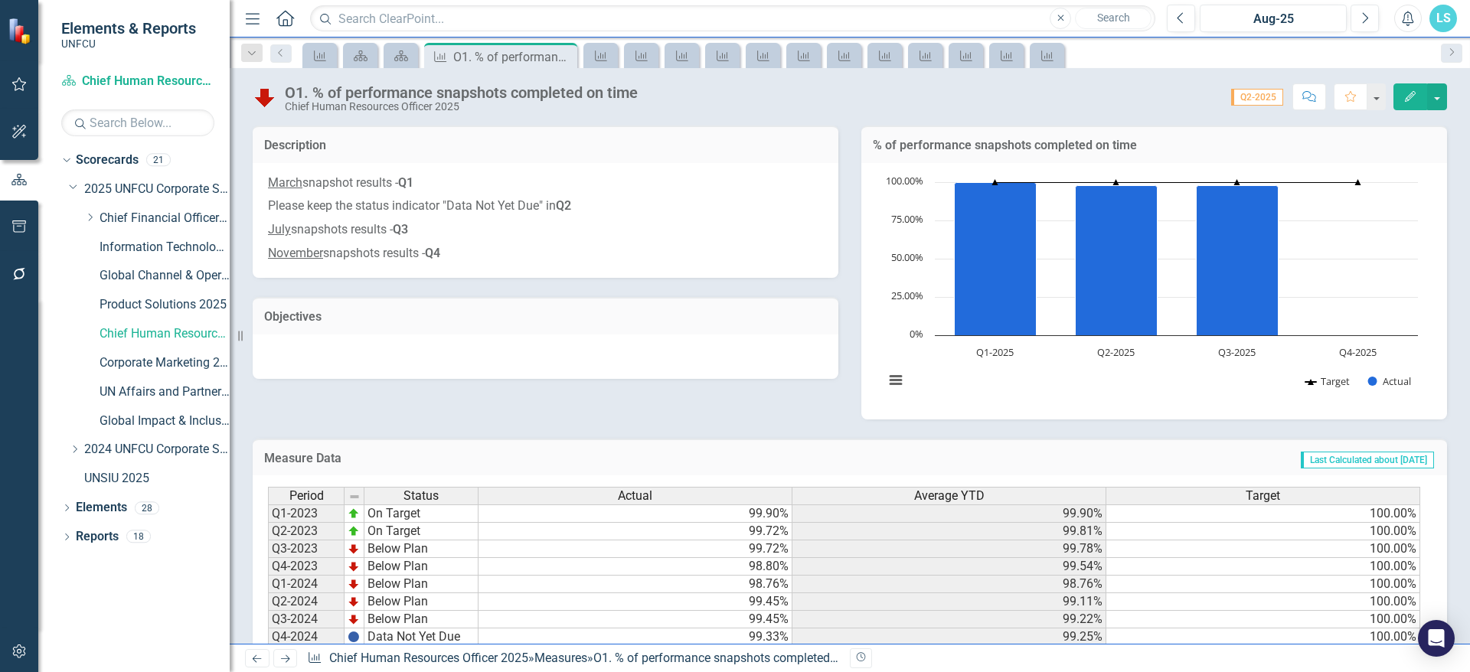
scroll to position [111, 0]
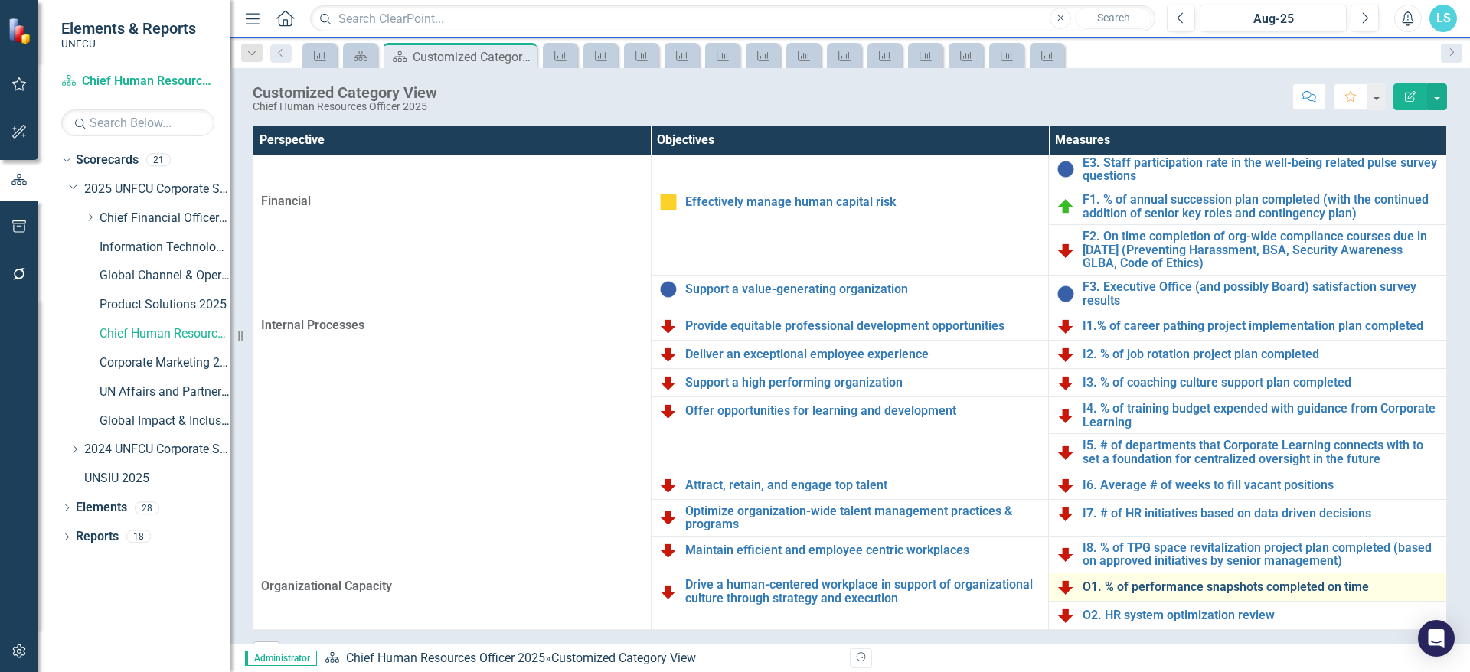
scroll to position [39, 0]
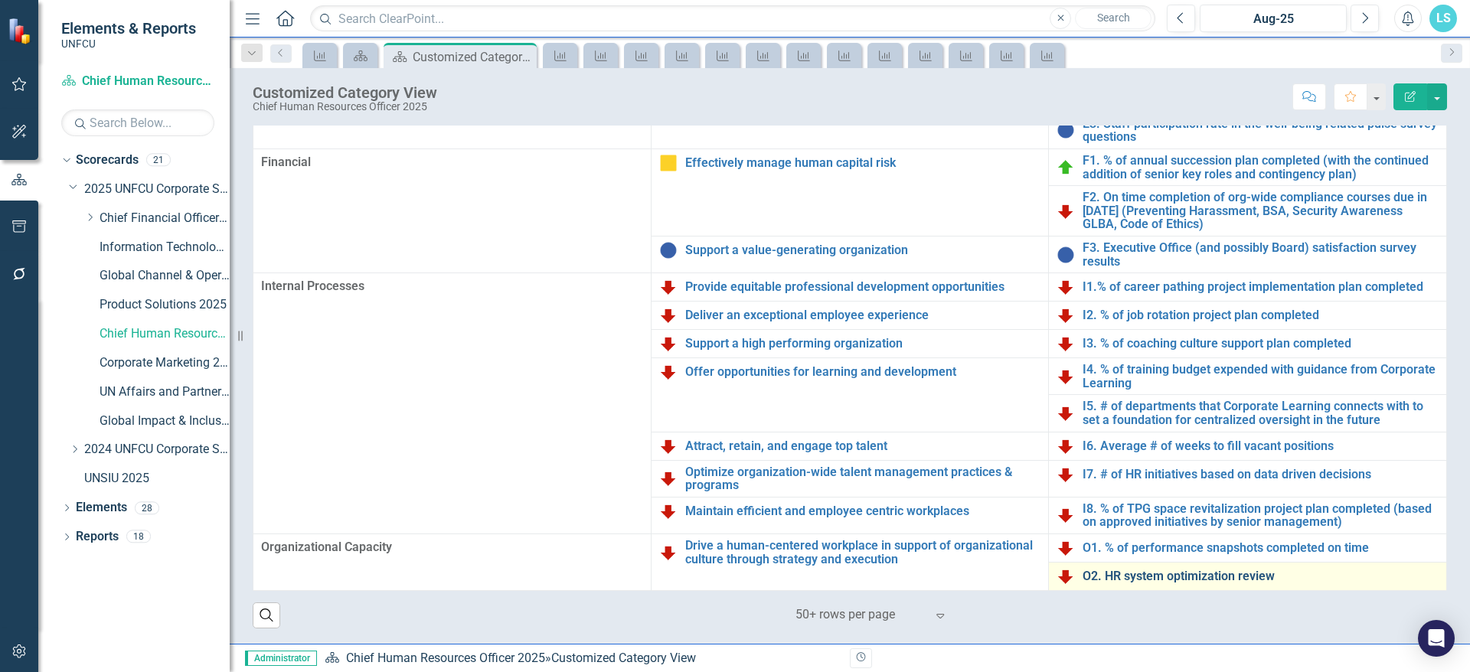
click at [1215, 574] on link "O2. HR system optimization review" at bounding box center [1261, 577] width 356 height 14
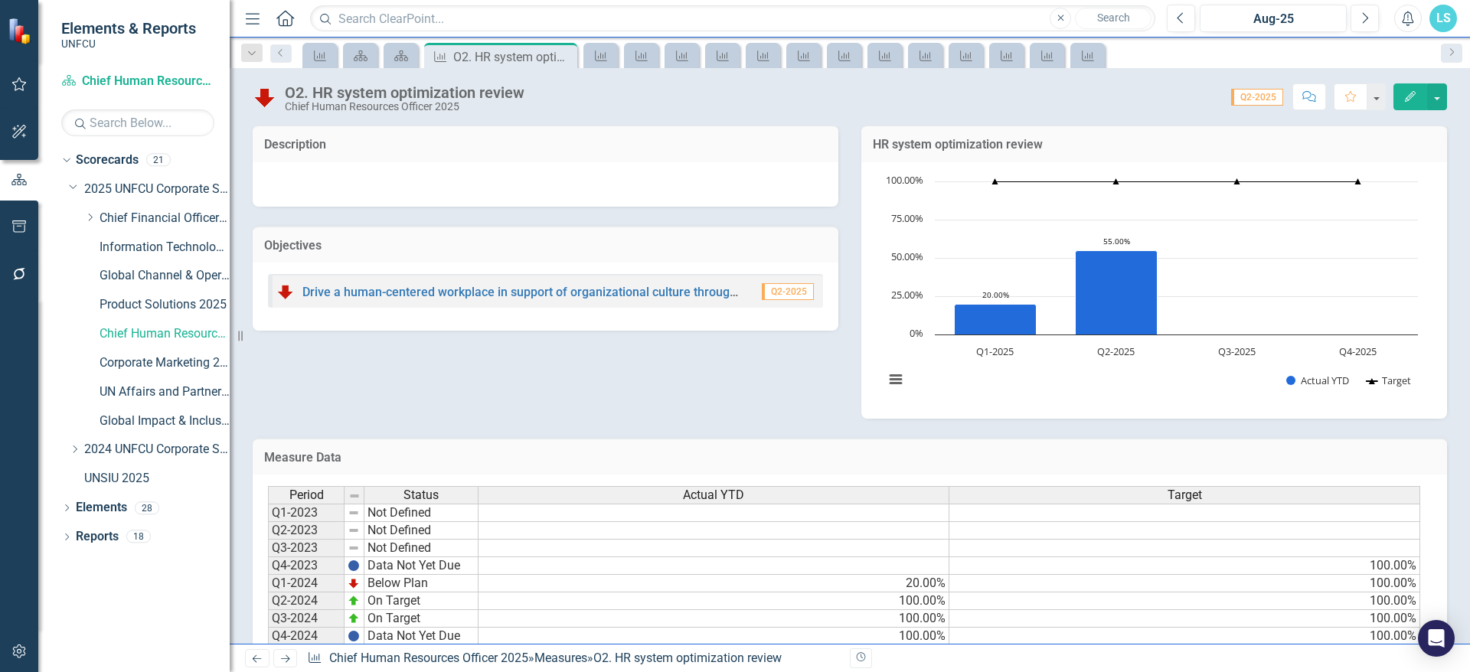
scroll to position [111, 0]
